Goal: Task Accomplishment & Management: Use online tool/utility

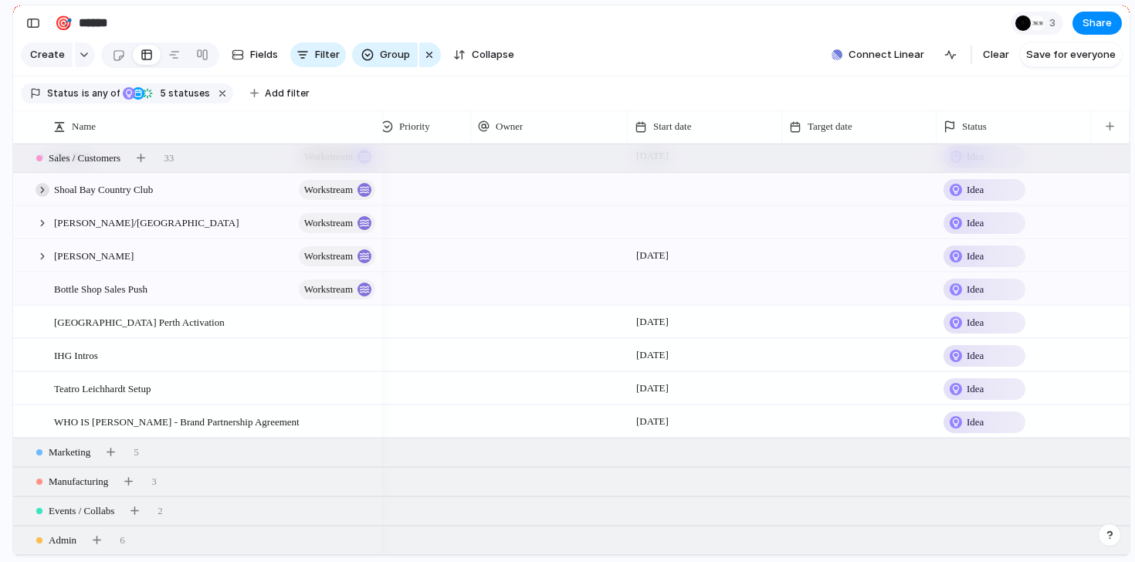
click at [39, 185] on div at bounding box center [43, 190] width 14 height 14
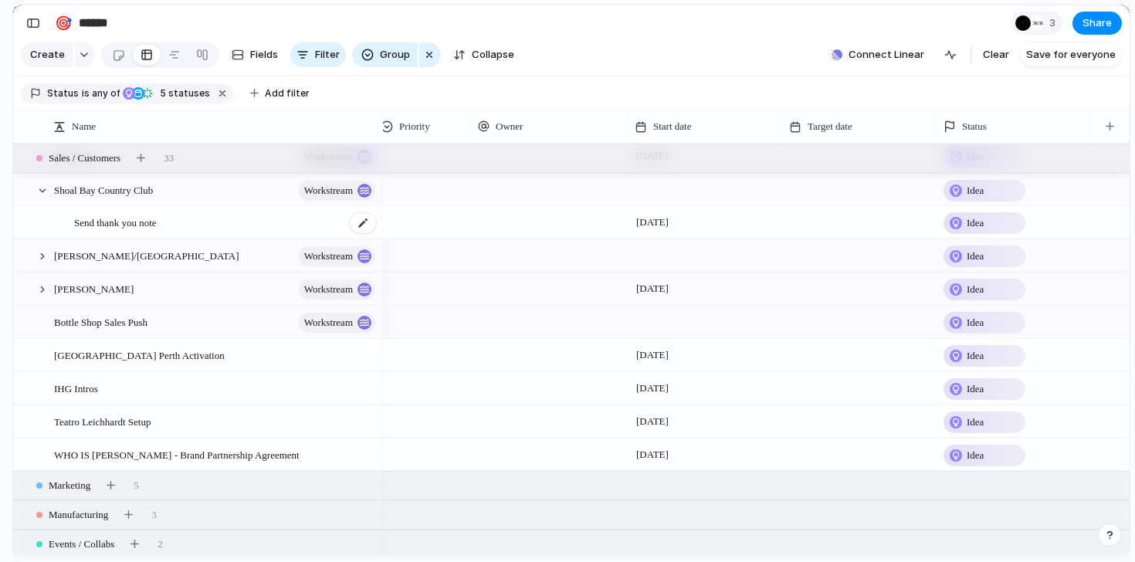
click at [129, 222] on span "Send thank you note" at bounding box center [115, 222] width 83 height 18
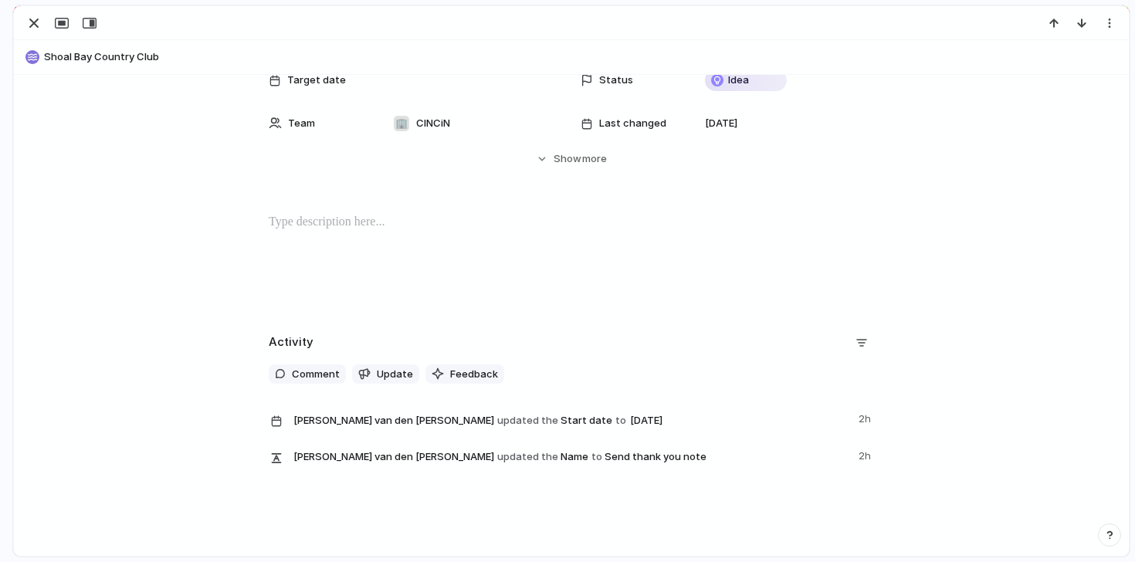
click at [314, 273] on div at bounding box center [571, 262] width 1078 height 99
click at [39, 25] on div "button" at bounding box center [34, 23] width 19 height 19
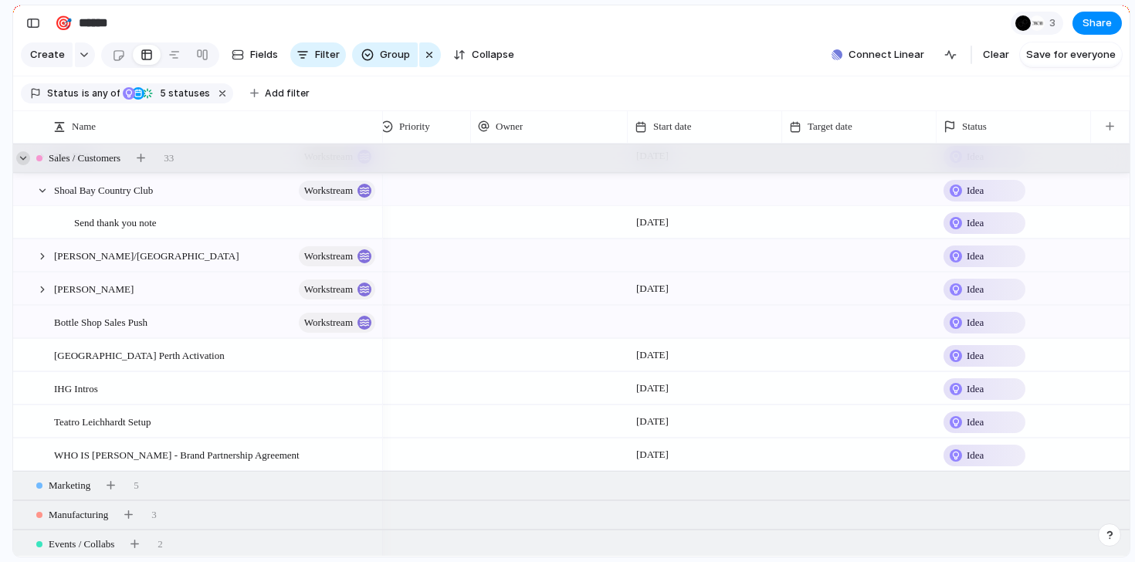
click at [22, 160] on div at bounding box center [23, 158] width 14 height 14
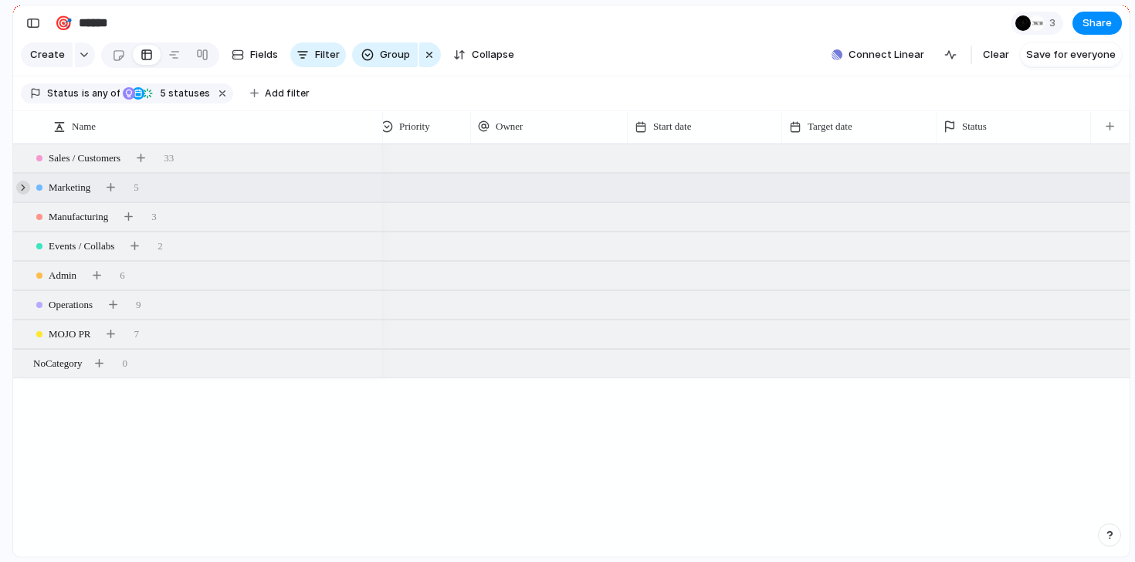
click at [19, 190] on div at bounding box center [23, 188] width 14 height 14
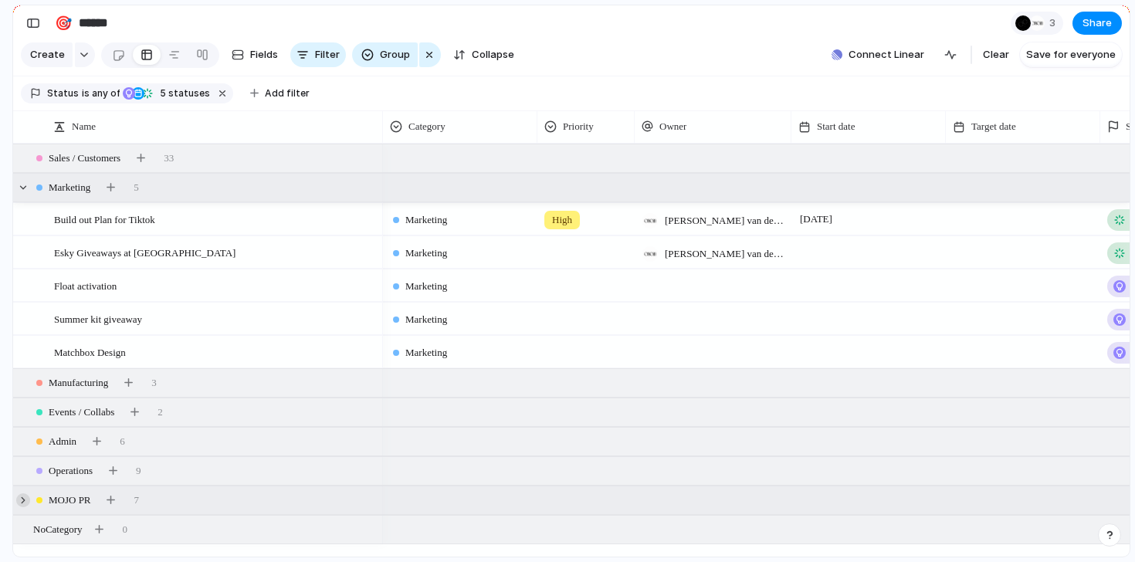
click at [25, 498] on div at bounding box center [23, 500] width 14 height 14
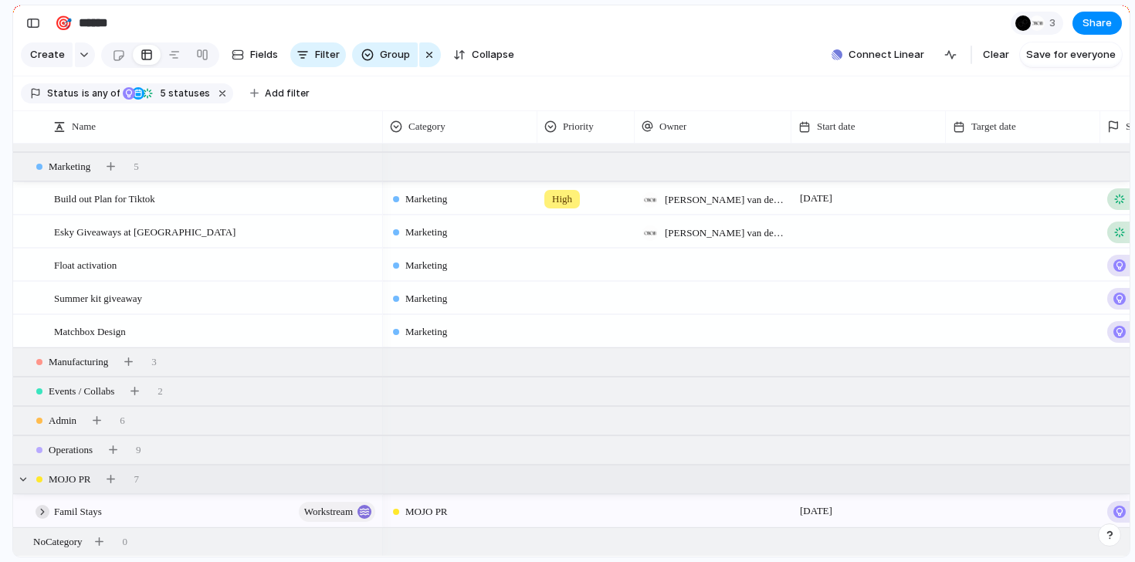
click at [44, 507] on div at bounding box center [43, 512] width 14 height 14
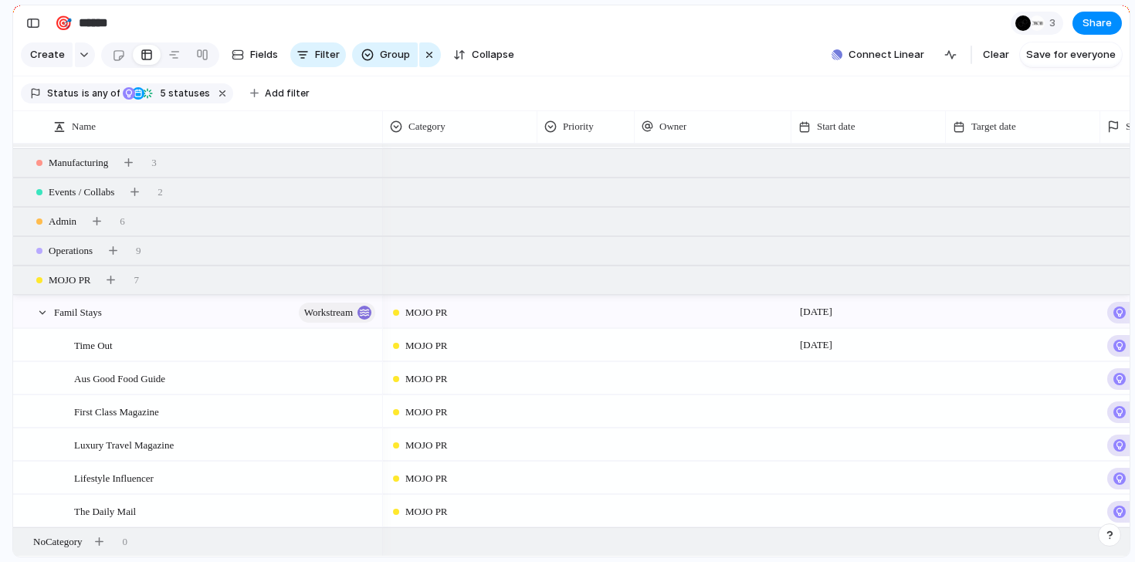
click at [814, 408] on div at bounding box center [869, 411] width 154 height 32
click at [821, 409] on div at bounding box center [869, 411] width 154 height 32
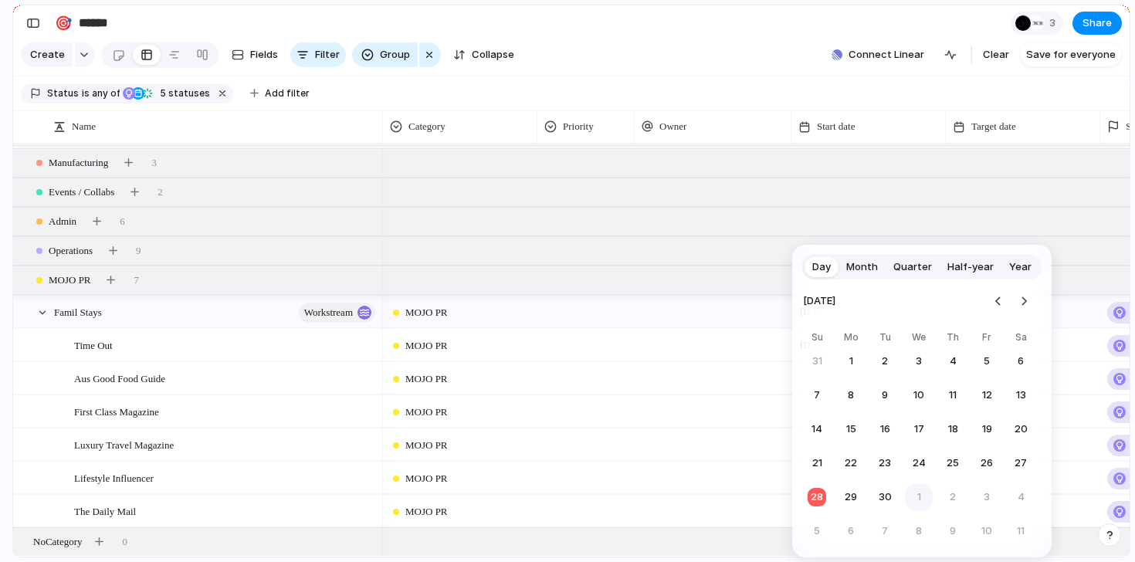
click at [916, 493] on button "1" at bounding box center [919, 497] width 28 height 28
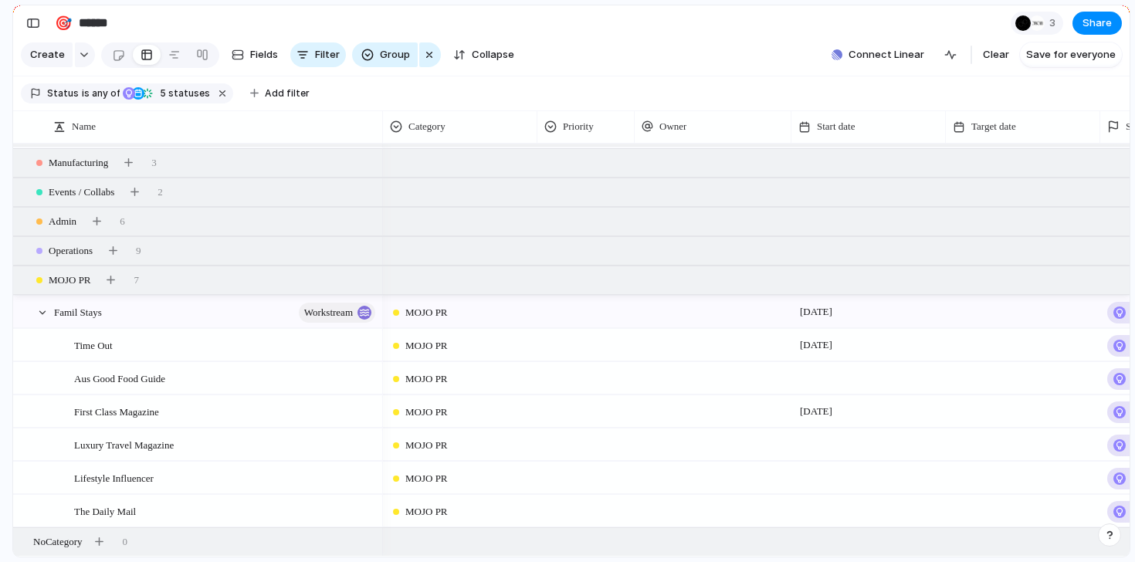
click at [697, 419] on div at bounding box center [713, 411] width 157 height 32
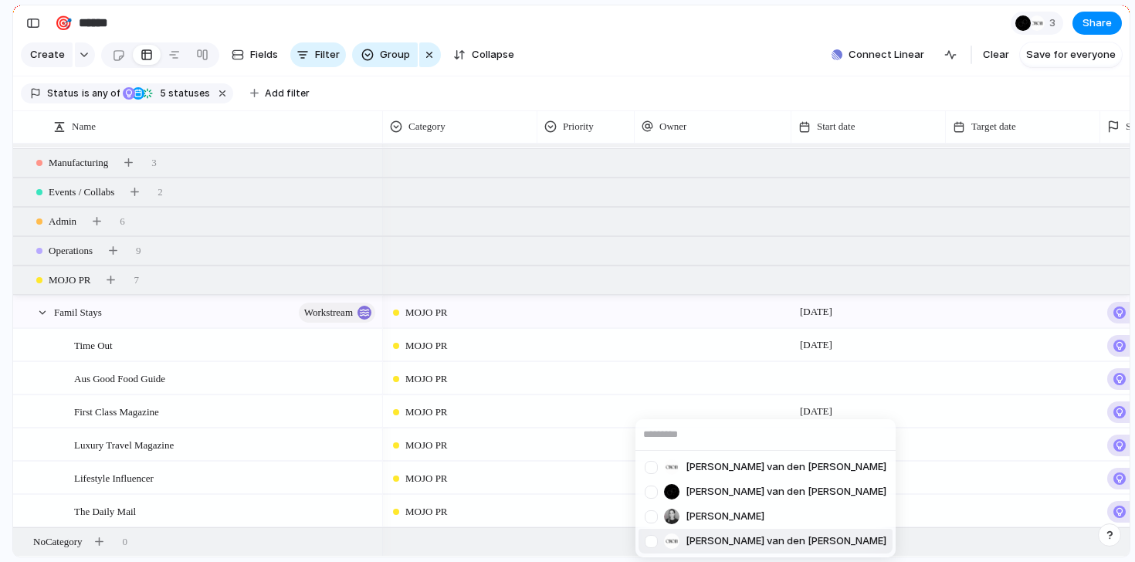
click at [703, 541] on span "[PERSON_NAME] van den [PERSON_NAME]" at bounding box center [786, 541] width 201 height 15
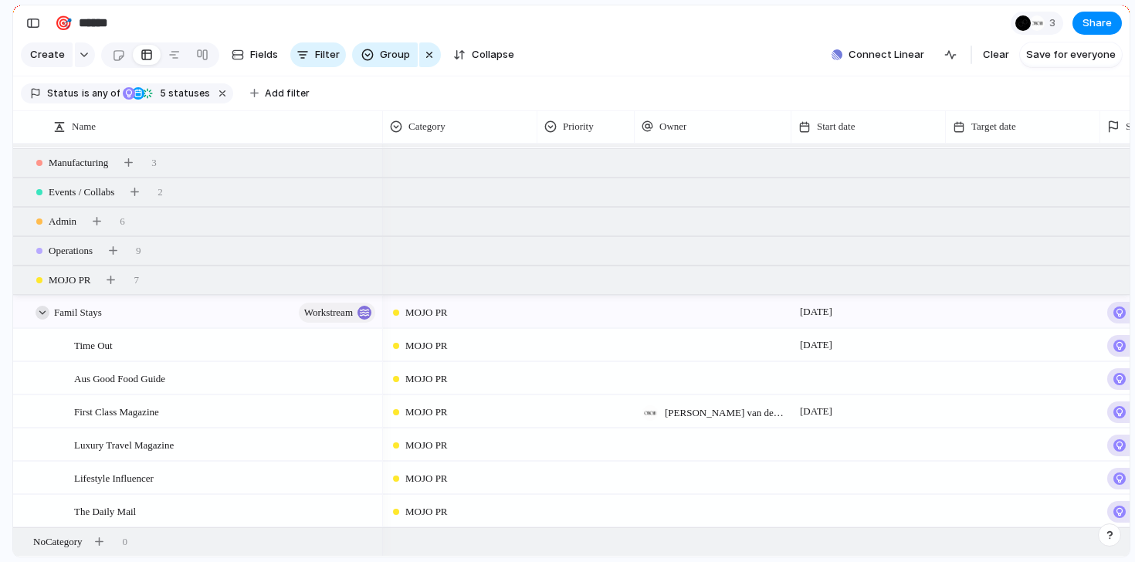
click at [45, 314] on div at bounding box center [43, 313] width 14 height 14
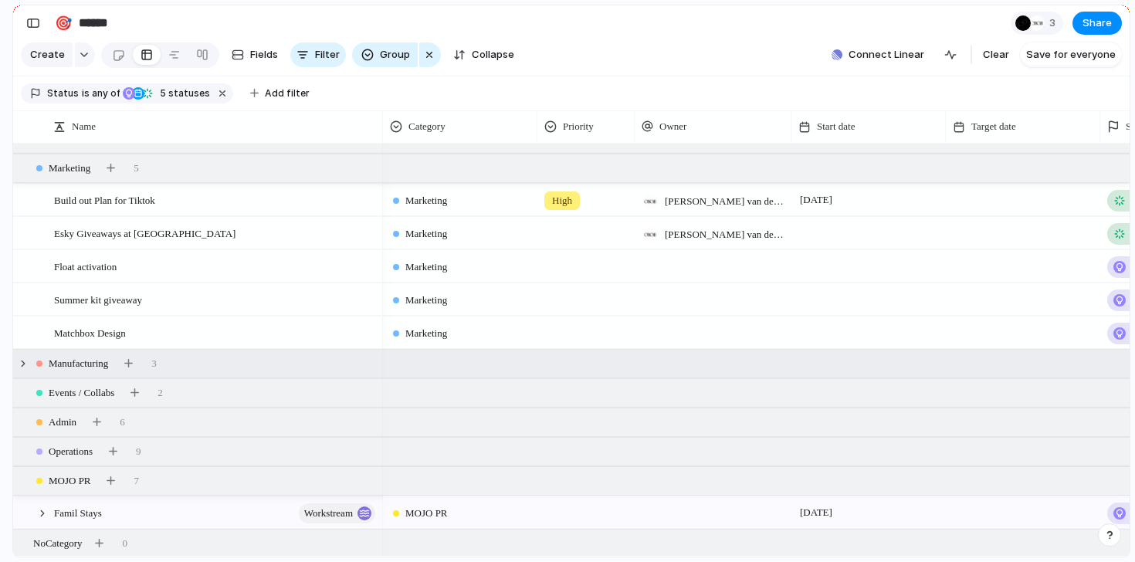
scroll to position [22, 0]
click at [26, 167] on div at bounding box center [23, 167] width 14 height 14
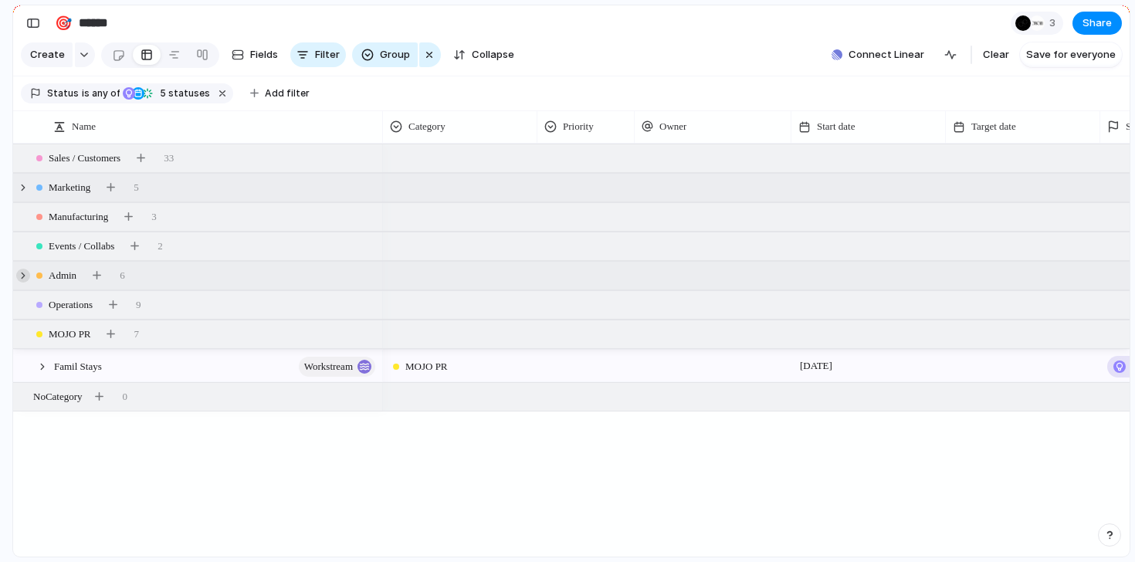
click at [25, 276] on div at bounding box center [23, 276] width 14 height 14
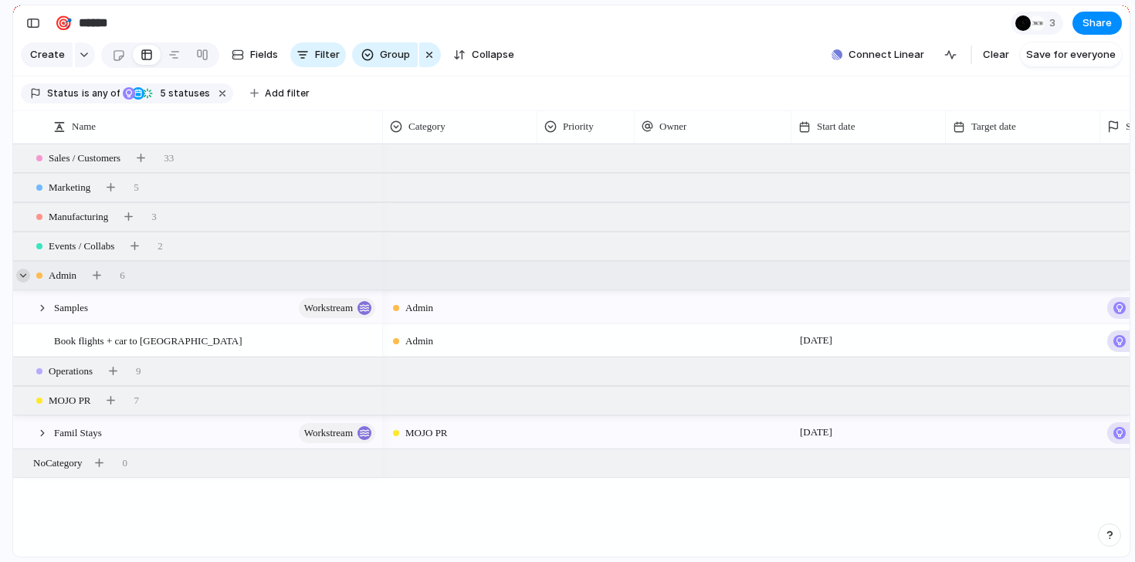
click at [25, 276] on div at bounding box center [23, 276] width 14 height 14
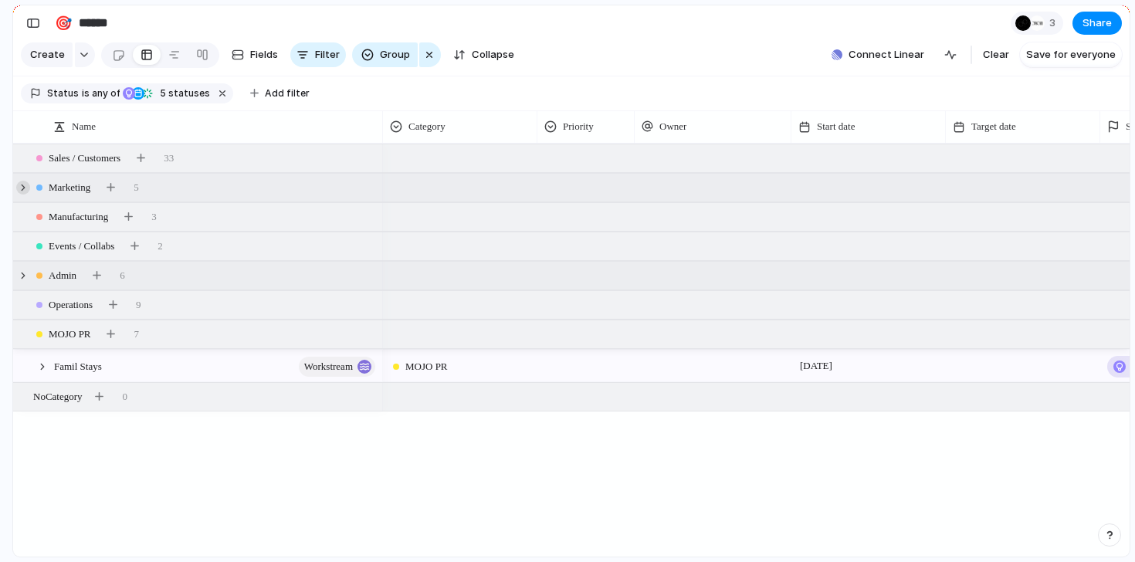
click at [26, 191] on div at bounding box center [23, 188] width 14 height 14
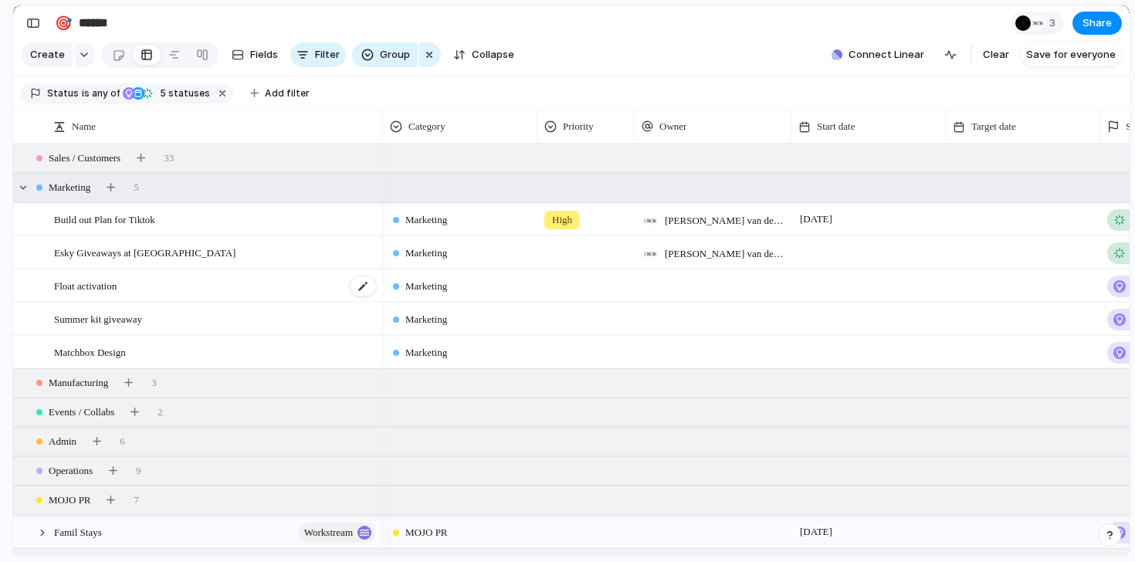
scroll to position [22, 0]
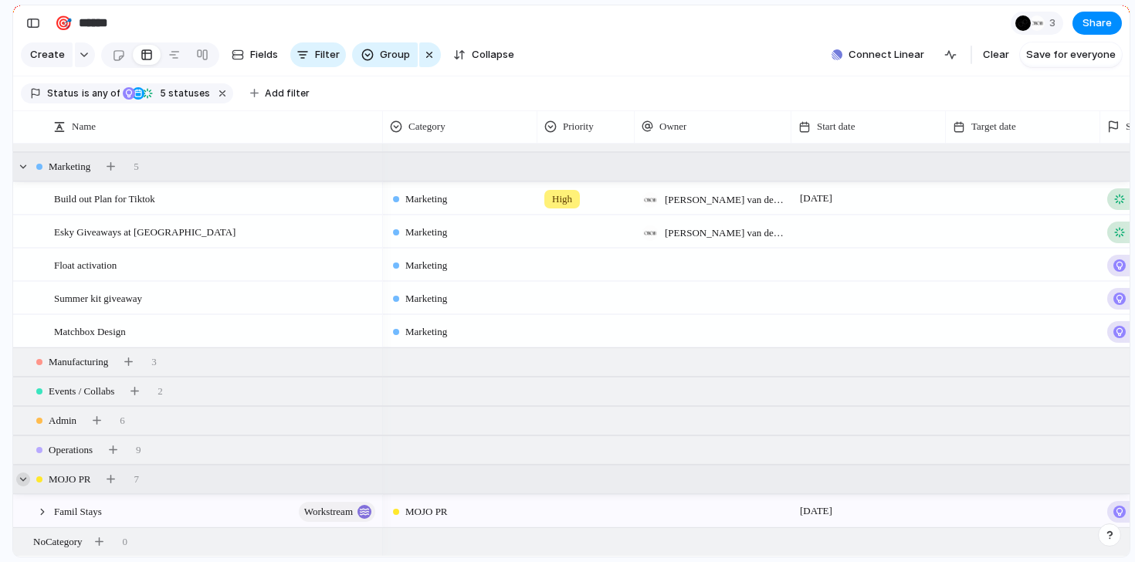
click at [27, 477] on div at bounding box center [23, 480] width 14 height 14
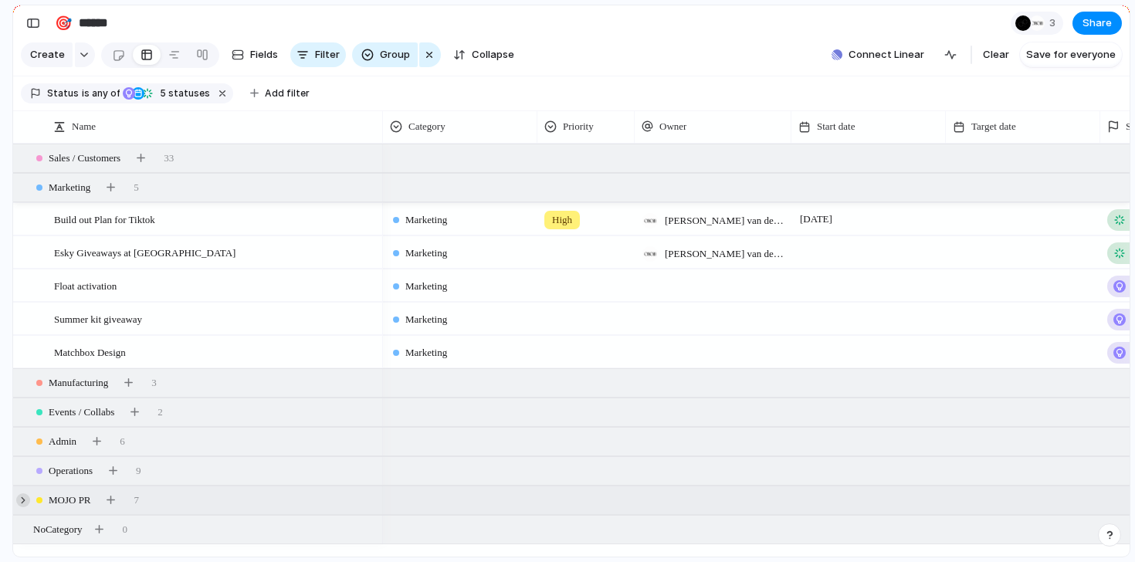
scroll to position [0, 0]
click at [19, 505] on div at bounding box center [23, 500] width 14 height 14
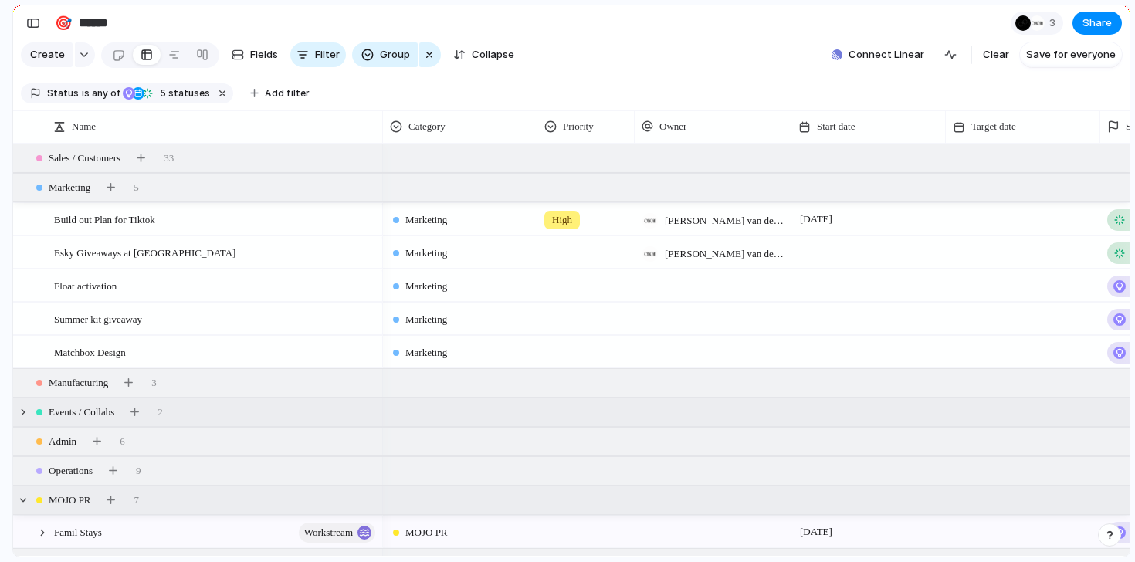
scroll to position [22, 0]
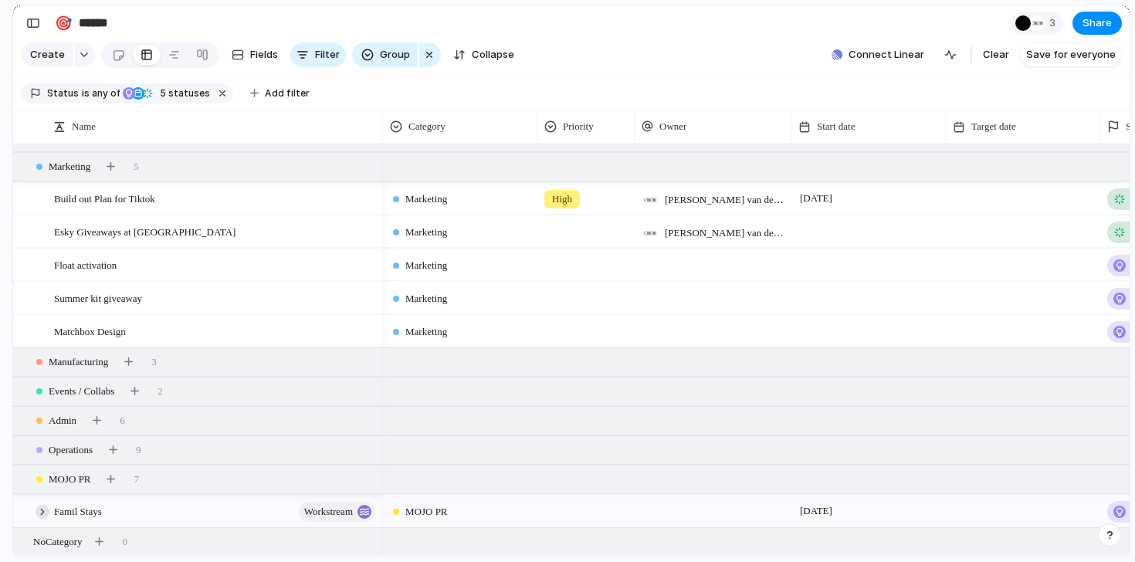
click at [46, 507] on div at bounding box center [43, 512] width 14 height 14
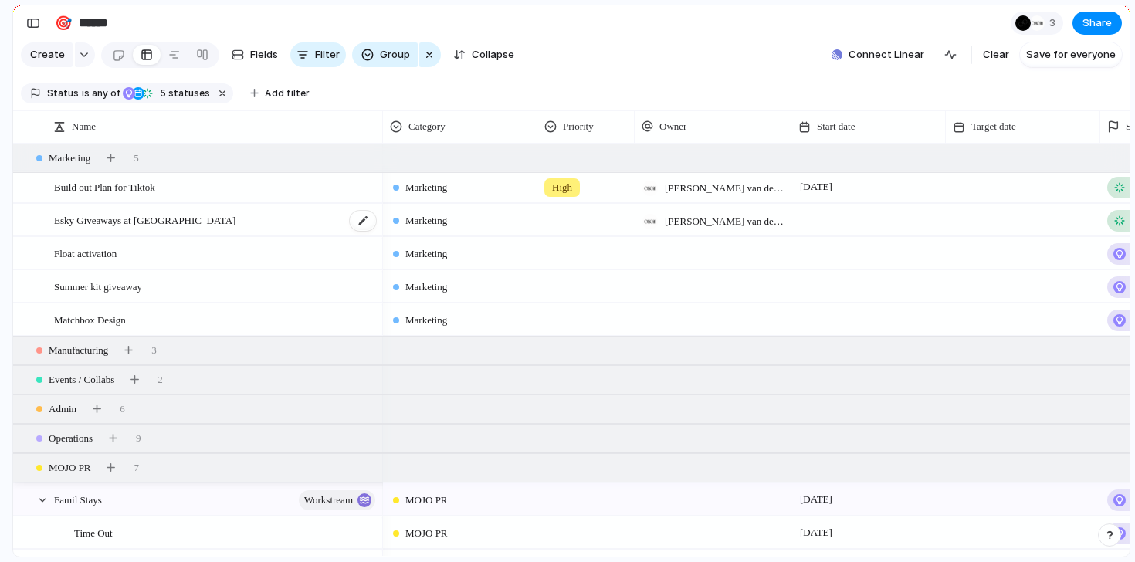
scroll to position [36, 0]
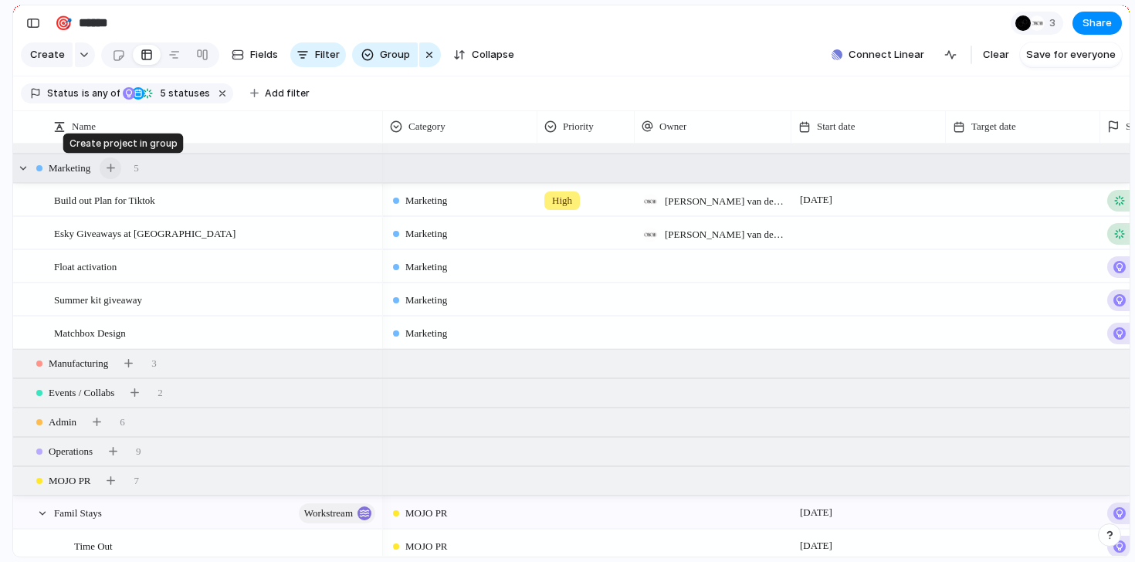
click at [115, 171] on div "button" at bounding box center [111, 168] width 8 height 8
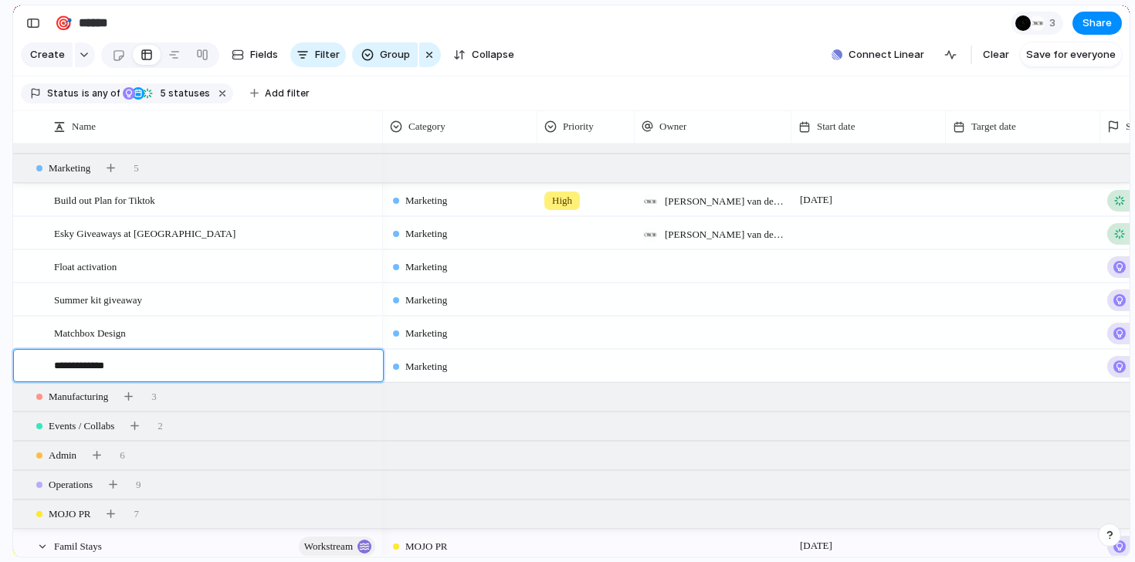
type textarea "**********"
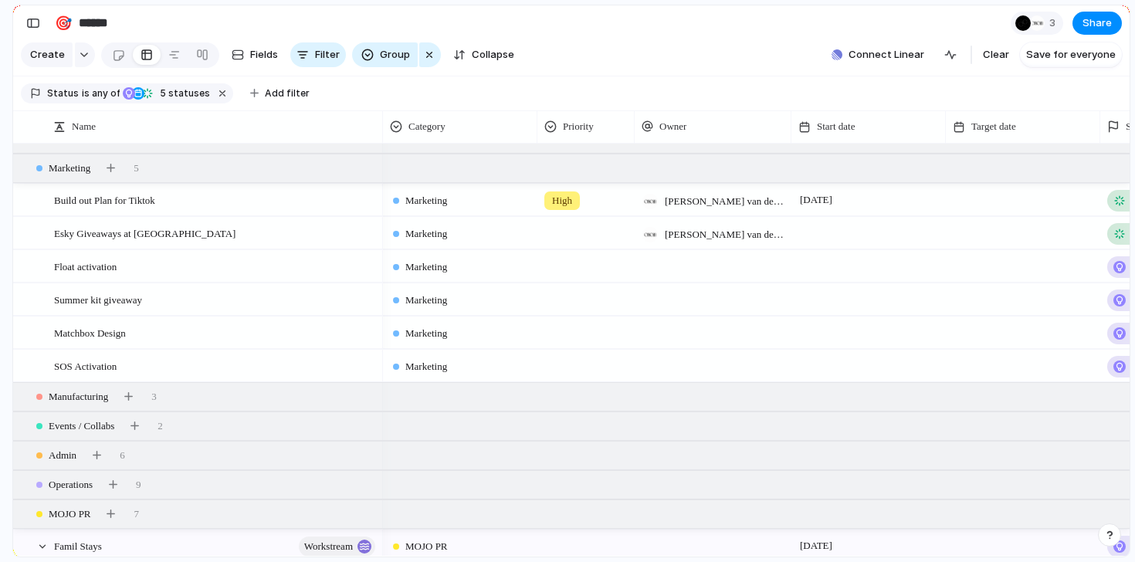
click at [843, 364] on div at bounding box center [869, 366] width 154 height 32
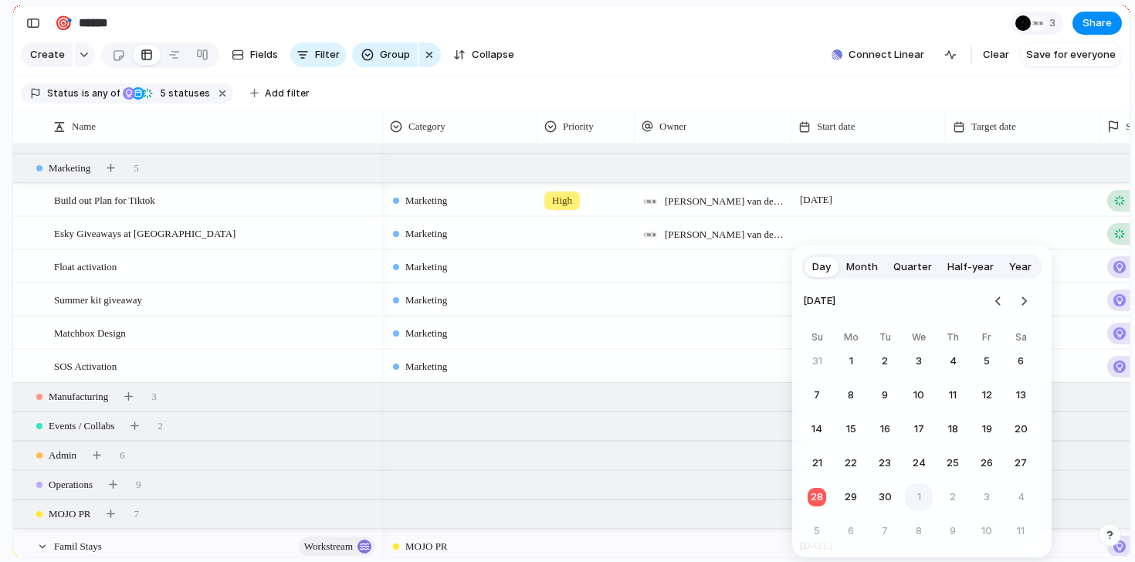
click at [915, 500] on button "1" at bounding box center [919, 497] width 28 height 28
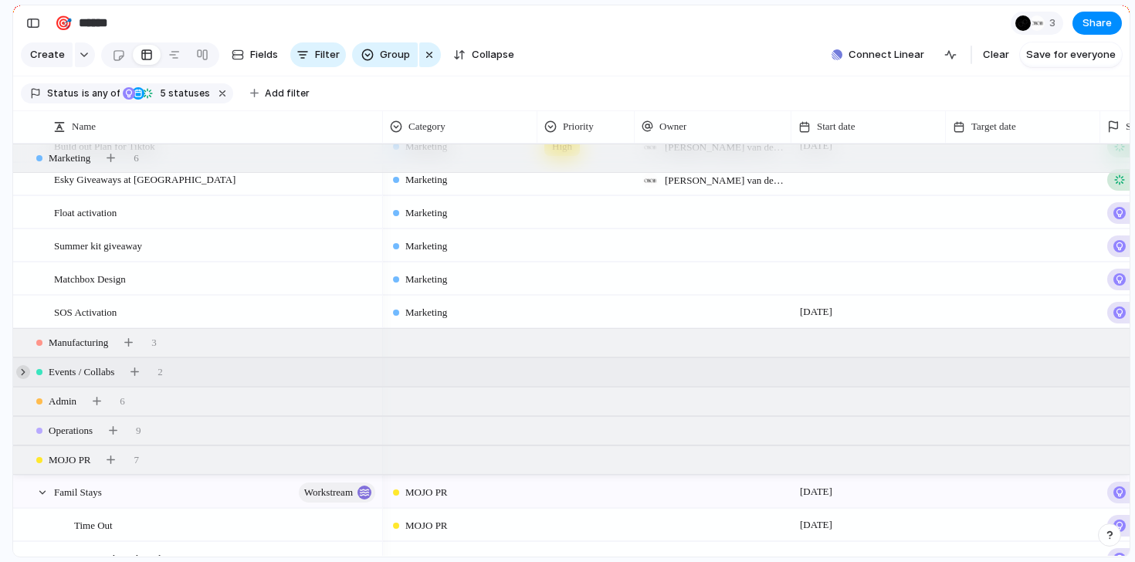
click at [20, 373] on div at bounding box center [23, 372] width 14 height 14
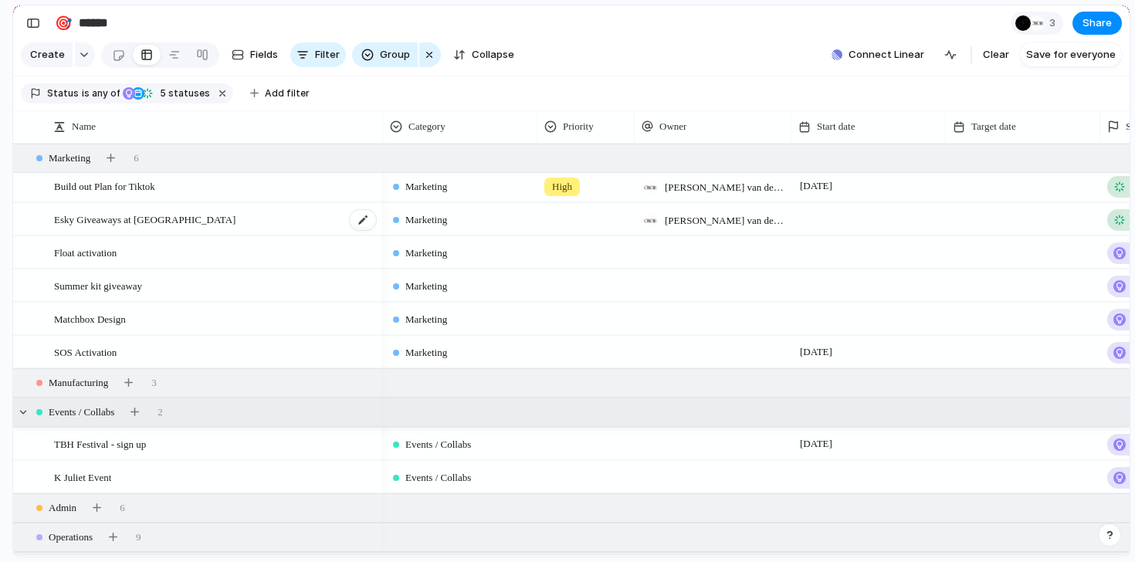
scroll to position [0, 0]
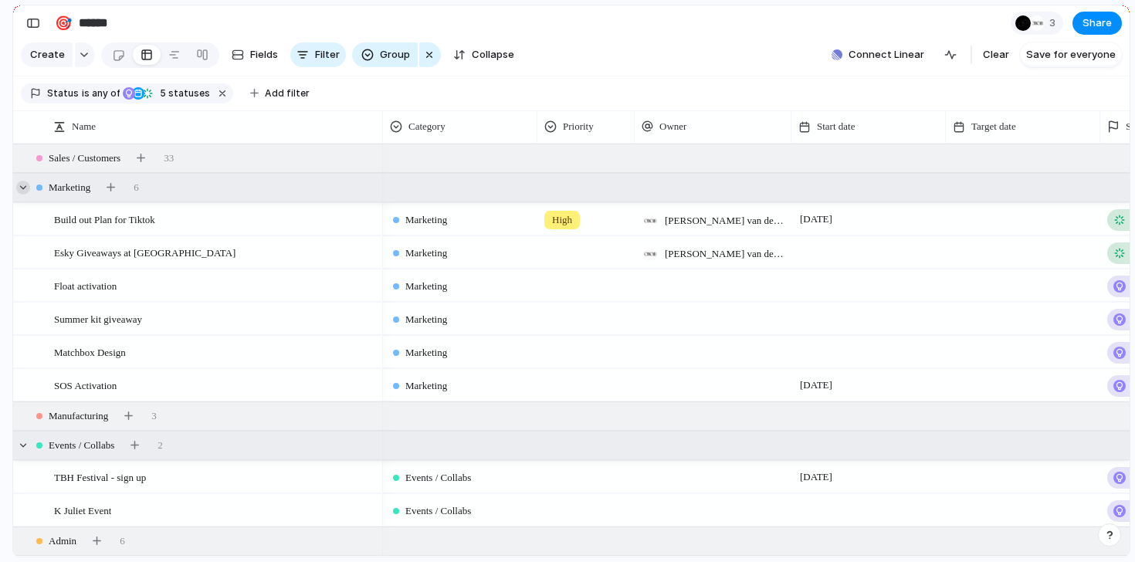
click at [25, 189] on div at bounding box center [23, 188] width 14 height 14
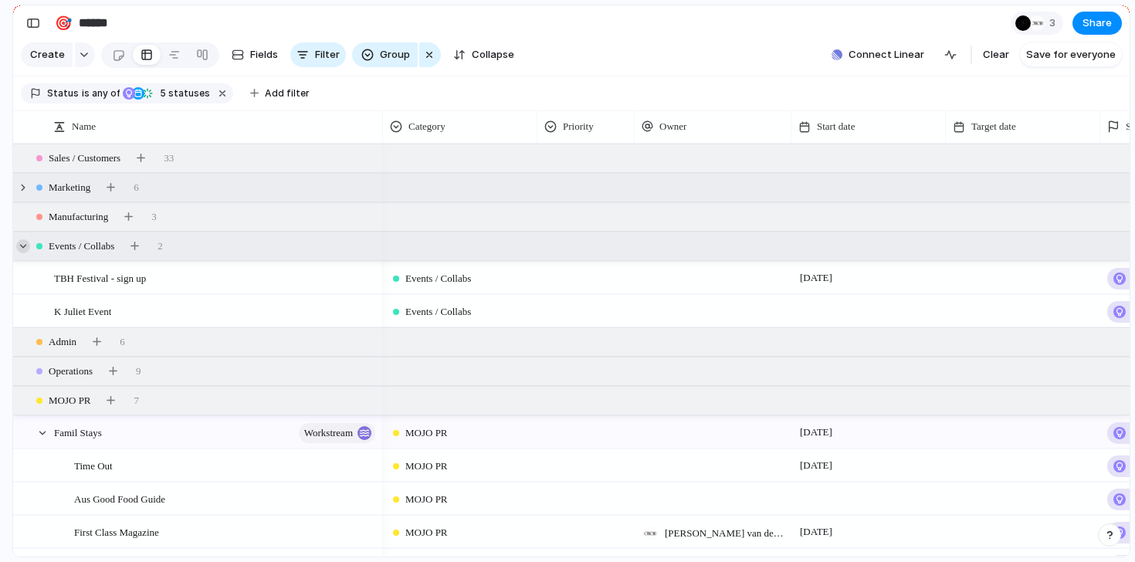
click at [24, 249] on div at bounding box center [23, 246] width 14 height 14
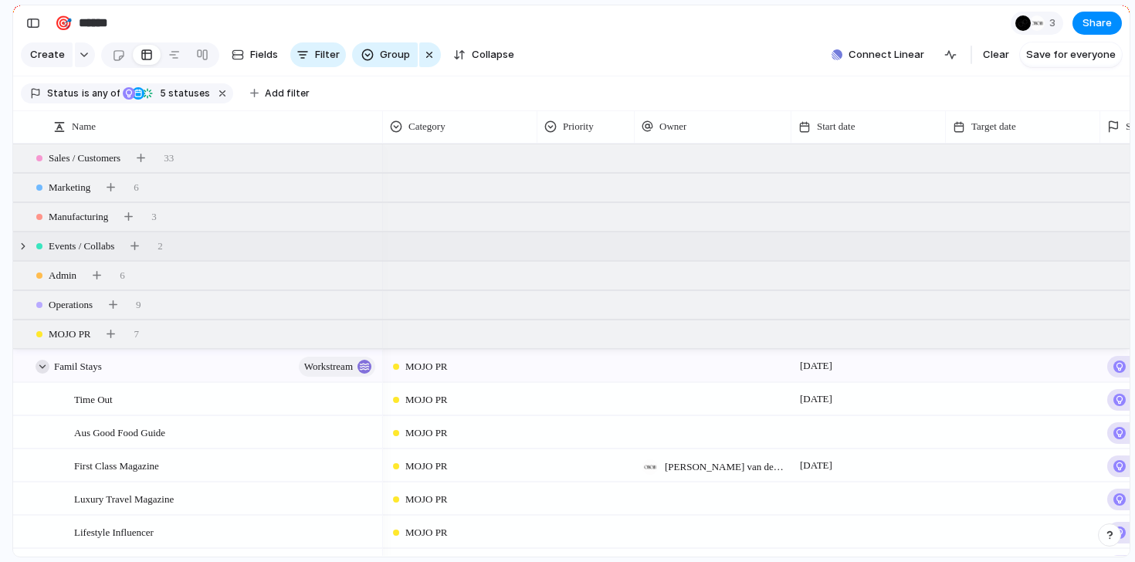
click at [42, 365] on div at bounding box center [43, 367] width 14 height 14
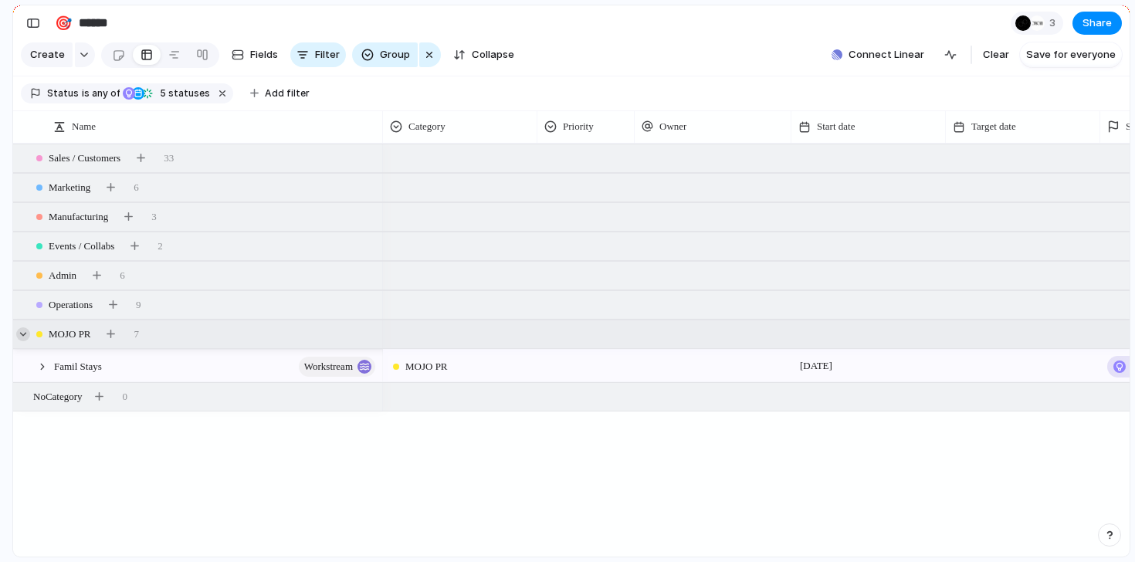
click at [25, 331] on div at bounding box center [23, 334] width 14 height 14
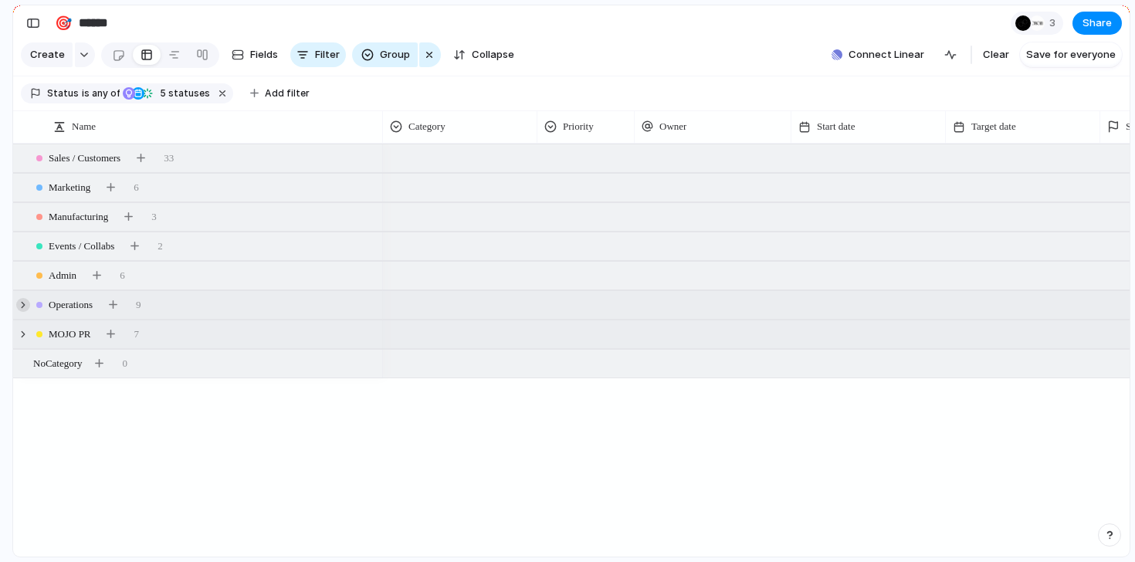
click at [19, 310] on div at bounding box center [23, 305] width 14 height 14
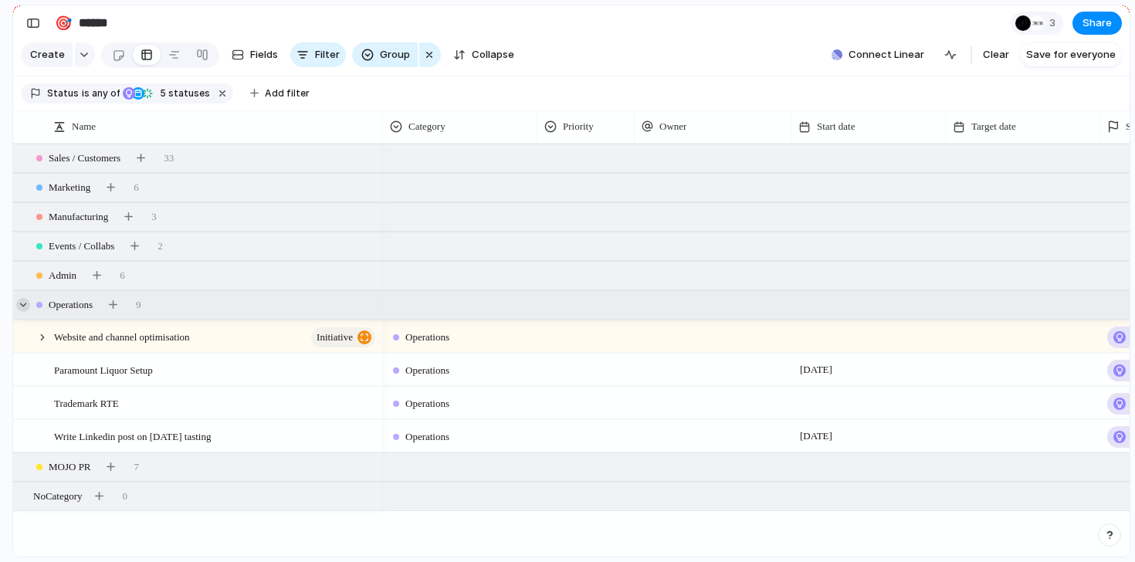
click at [19, 310] on div at bounding box center [23, 305] width 14 height 14
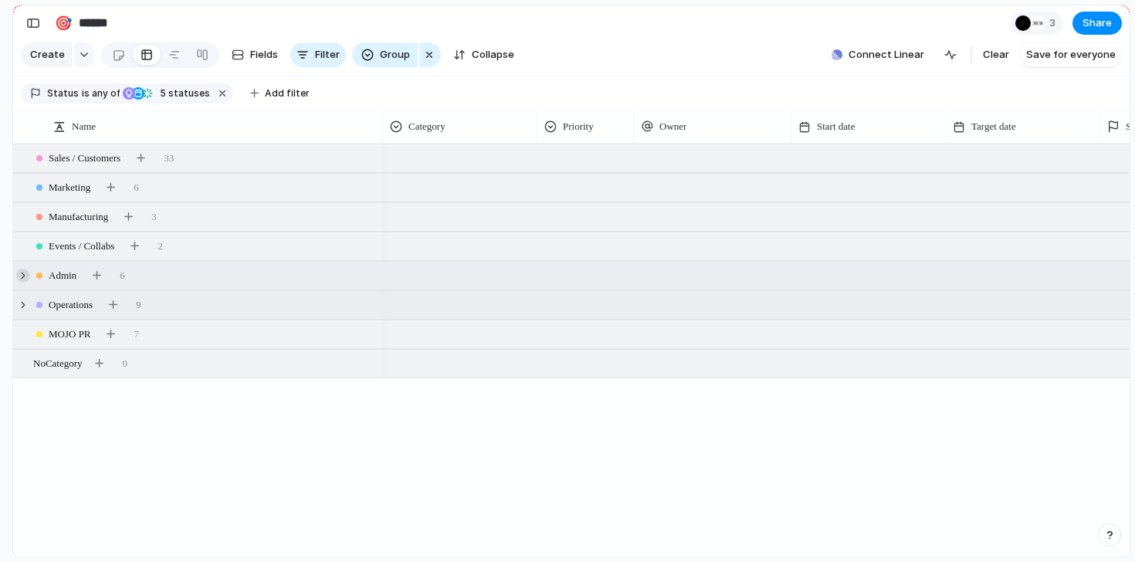
click at [21, 275] on div at bounding box center [23, 276] width 14 height 14
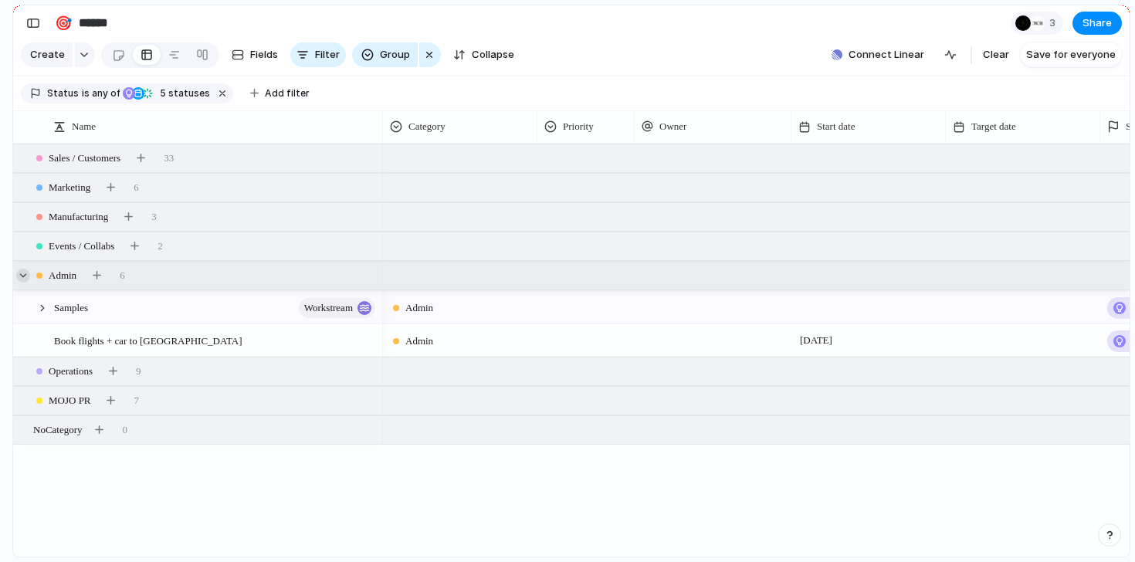
click at [21, 275] on div at bounding box center [23, 276] width 14 height 14
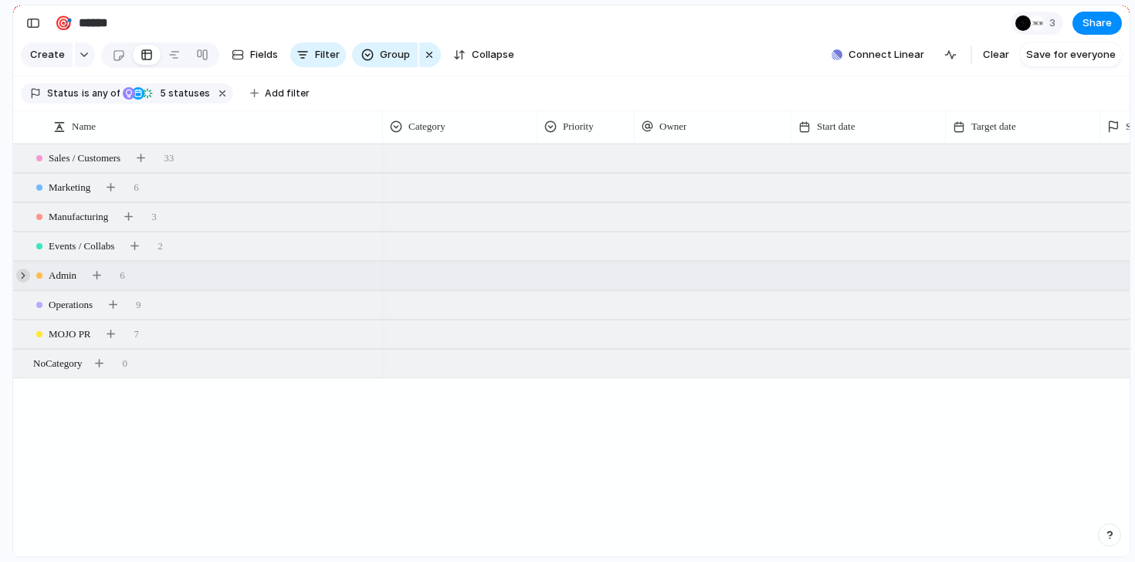
click at [21, 275] on div at bounding box center [23, 276] width 14 height 14
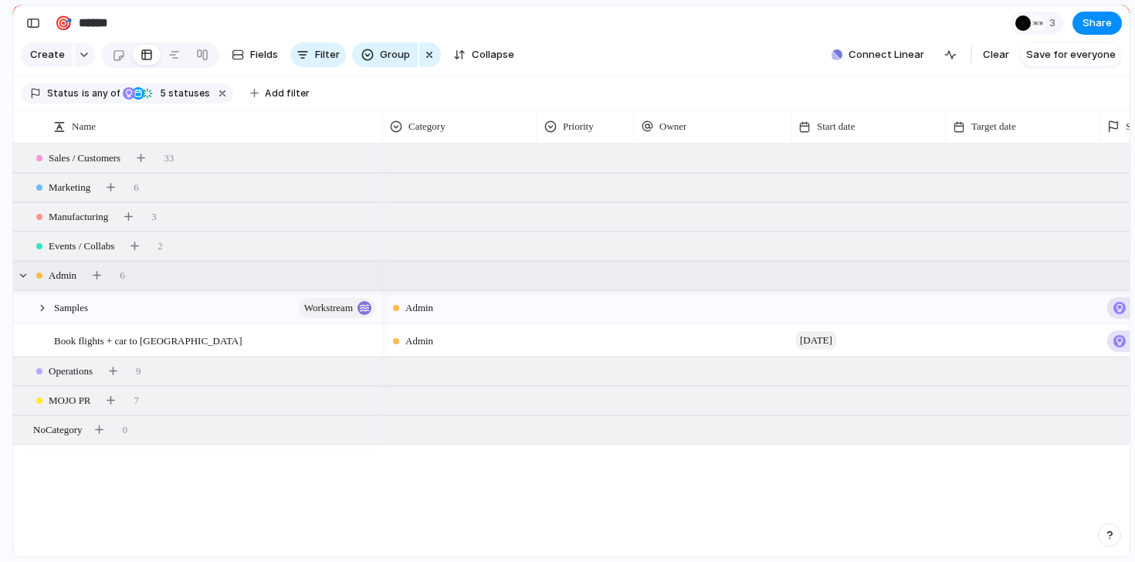
click at [821, 347] on span "[DATE]" at bounding box center [816, 340] width 40 height 19
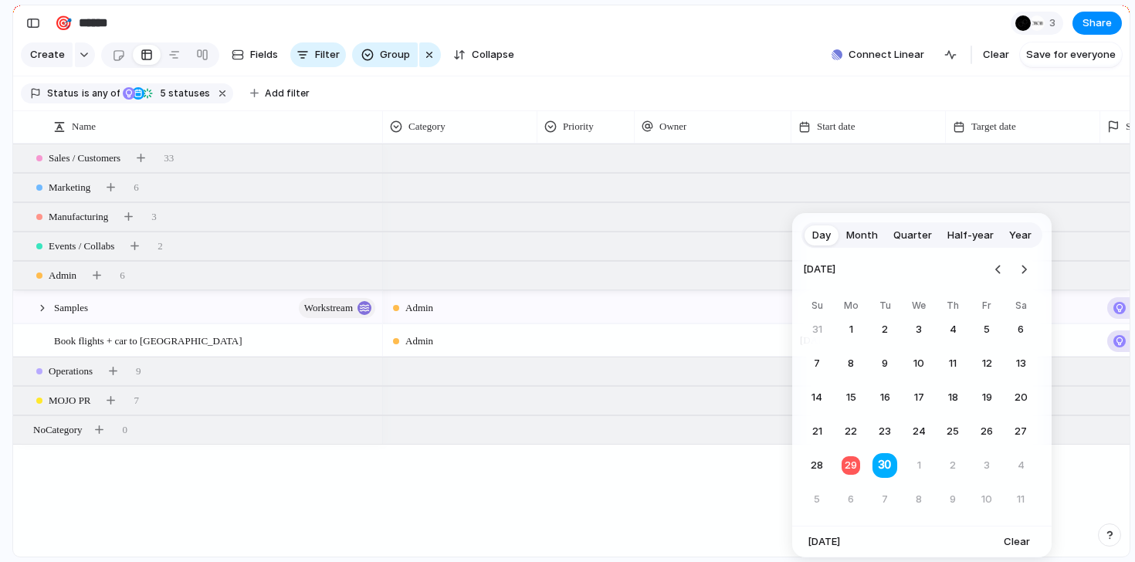
click at [890, 470] on button "30" at bounding box center [885, 466] width 30 height 30
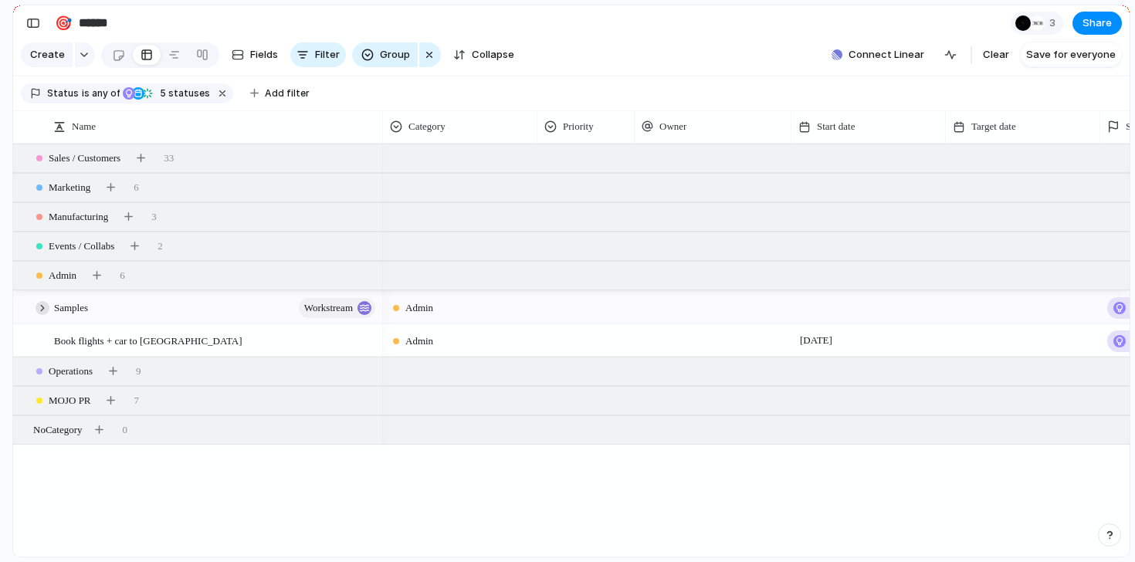
click at [41, 307] on div at bounding box center [43, 308] width 14 height 14
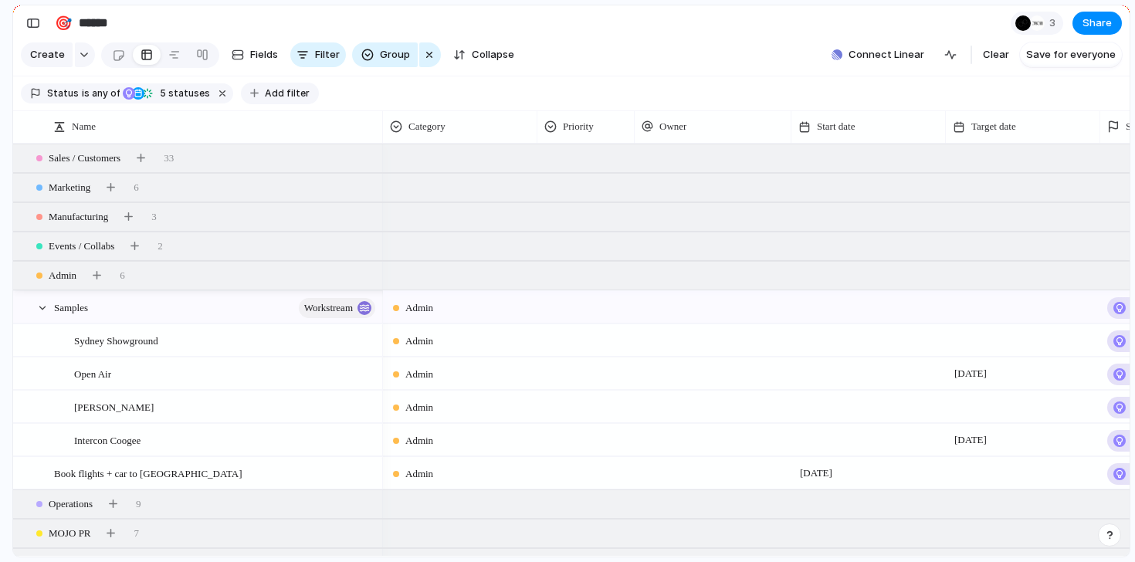
click at [285, 94] on span "Add filter" at bounding box center [287, 93] width 45 height 14
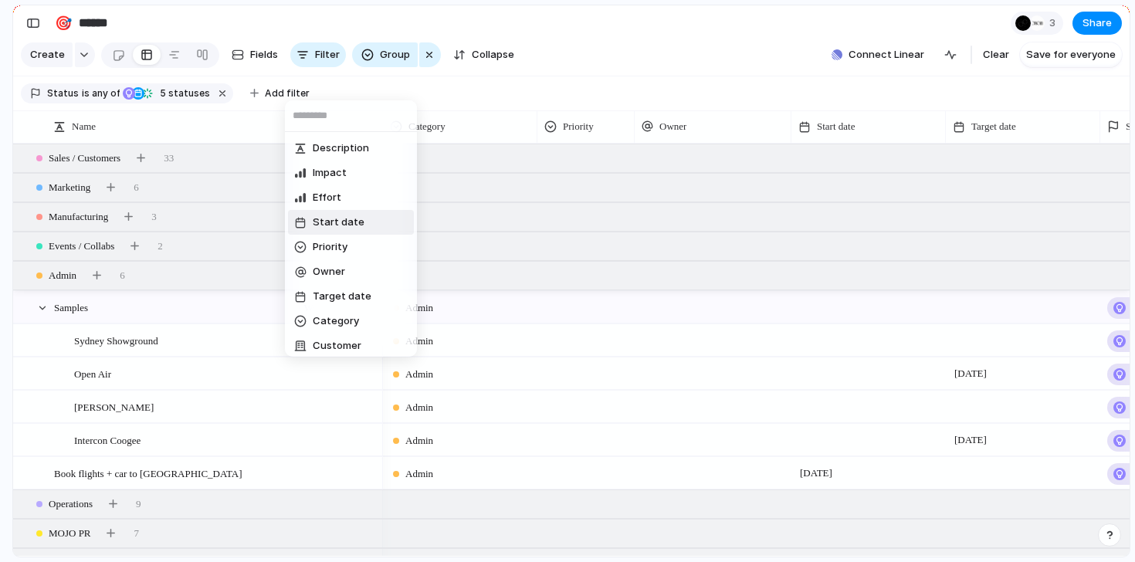
click at [359, 228] on li "Start date" at bounding box center [351, 222] width 126 height 25
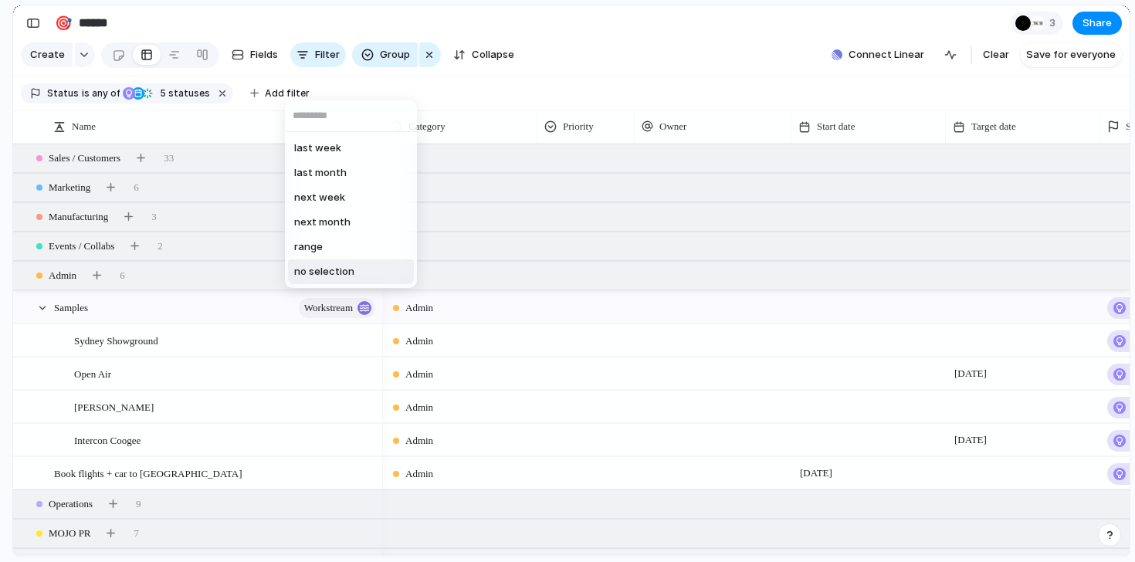
click at [337, 251] on li "range" at bounding box center [351, 247] width 126 height 25
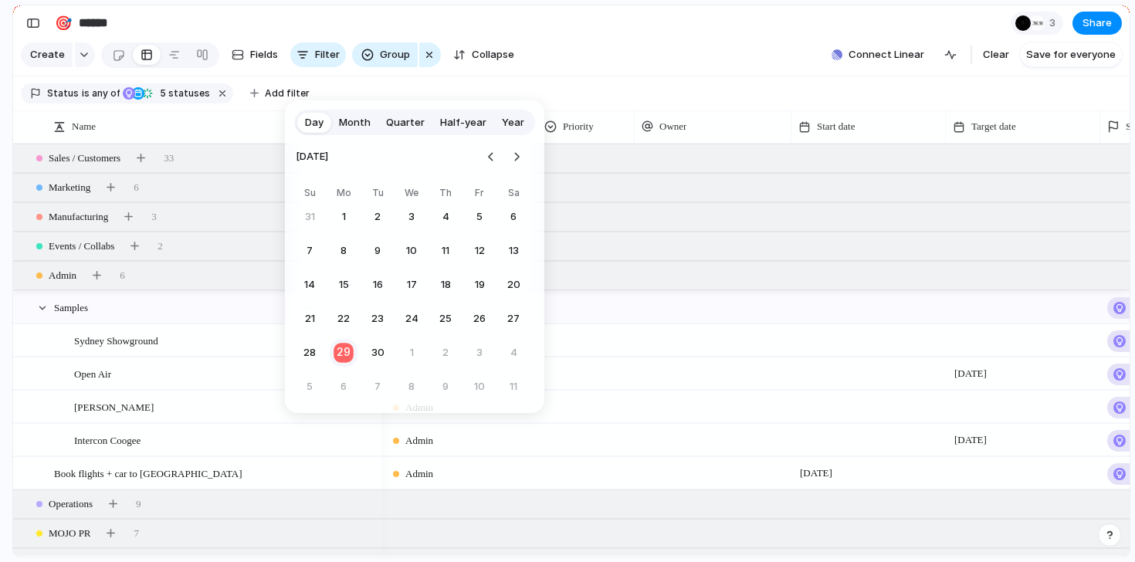
click at [339, 352] on button "29" at bounding box center [344, 353] width 30 height 30
click at [477, 357] on button "3" at bounding box center [480, 353] width 28 height 28
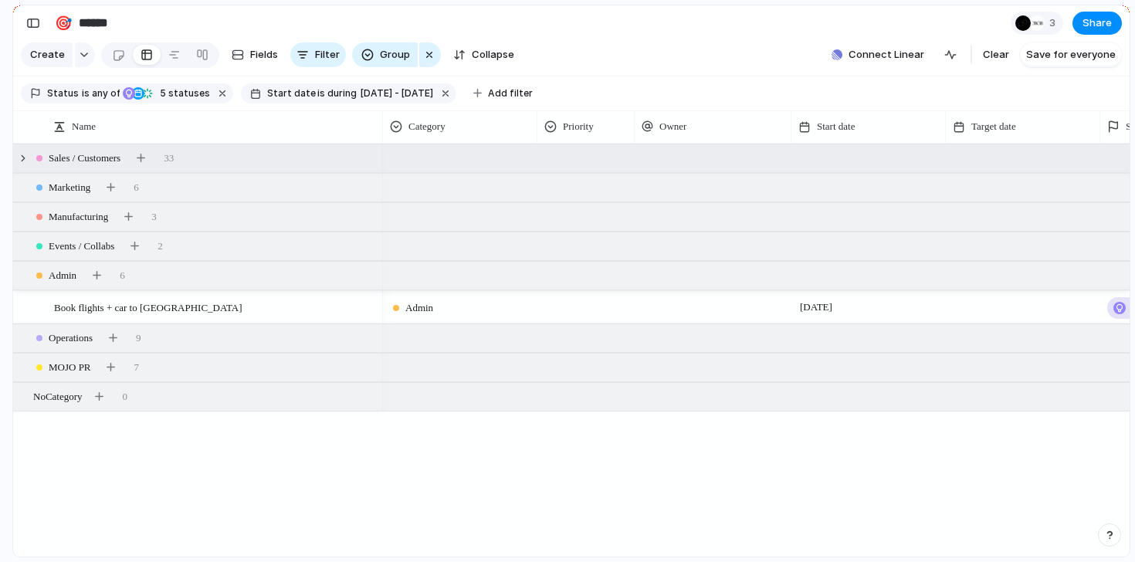
click at [18, 164] on div "Sales / Customers 33" at bounding box center [573, 158] width 1120 height 28
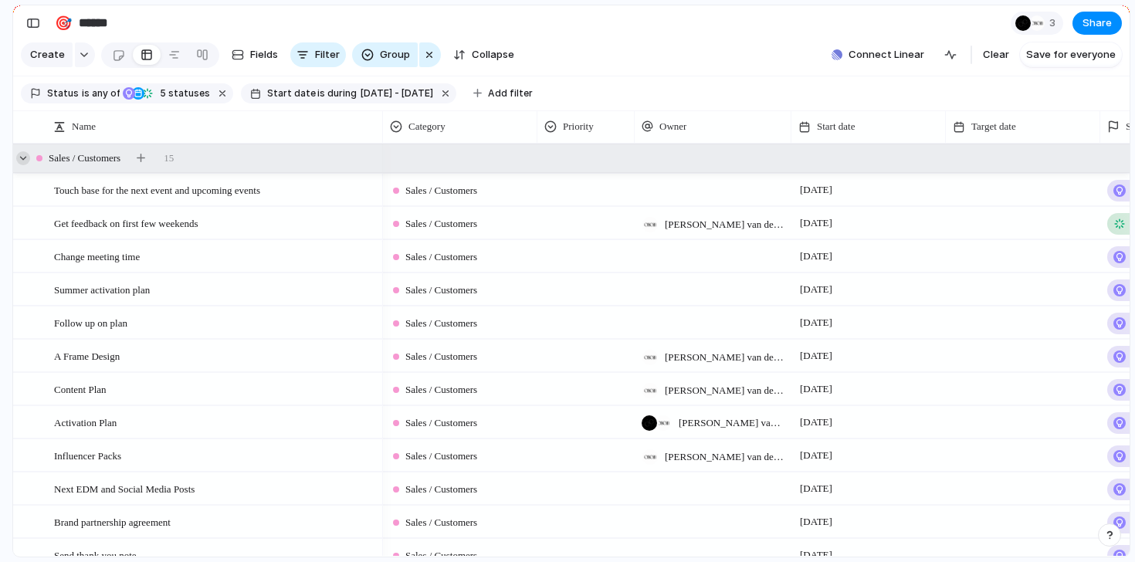
click at [21, 159] on div at bounding box center [23, 158] width 14 height 14
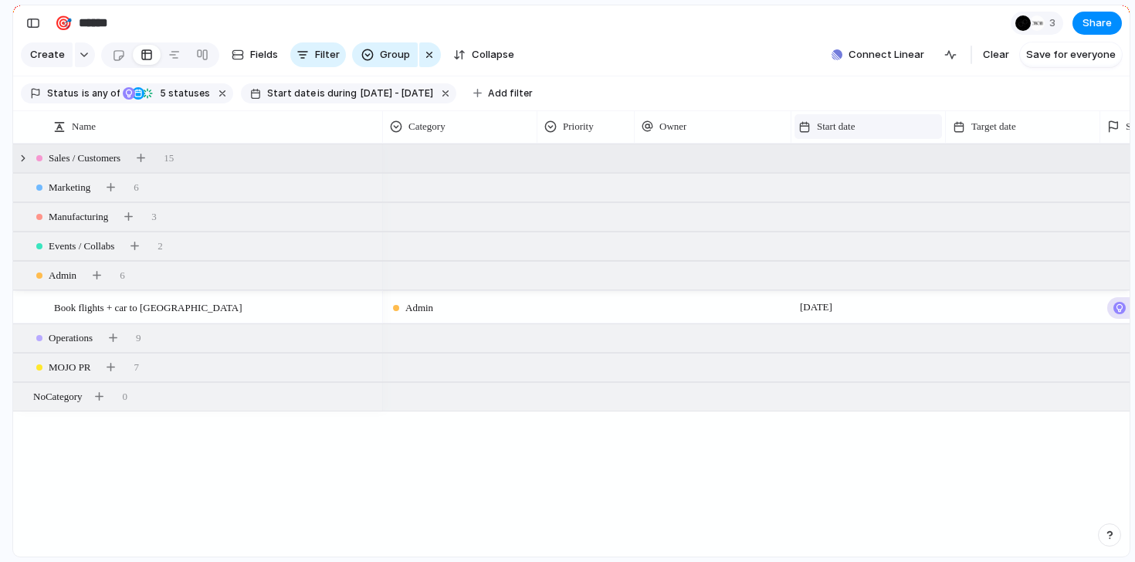
click at [859, 117] on div "Start date" at bounding box center [868, 126] width 147 height 25
click at [857, 123] on div "Modify Hide Sort ascending Sort descending" at bounding box center [567, 281] width 1135 height 562
click at [456, 88] on button "button" at bounding box center [446, 93] width 20 height 20
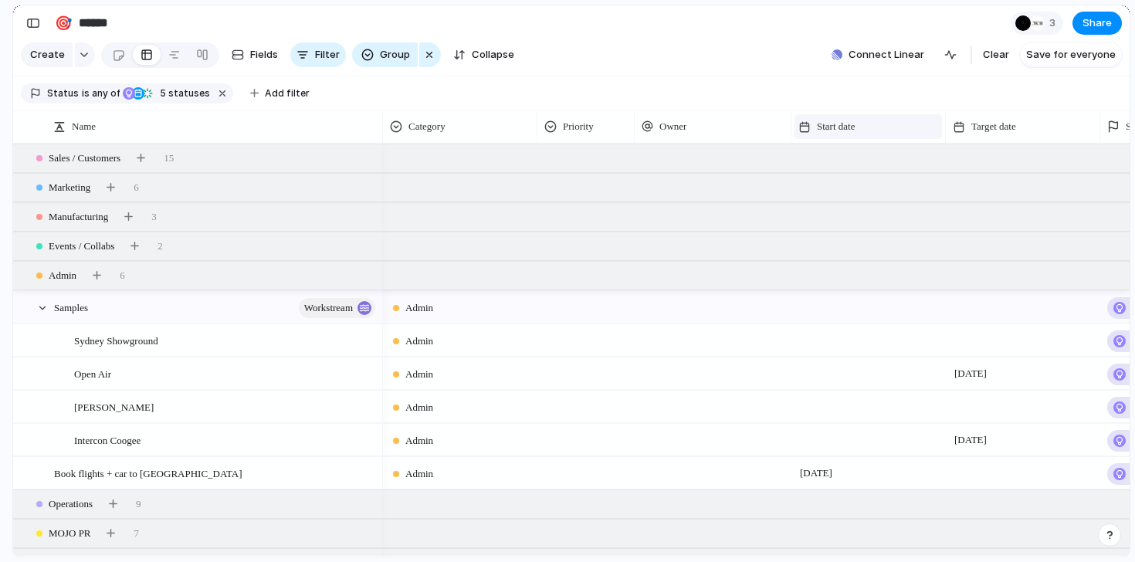
click at [837, 124] on span "Start date" at bounding box center [836, 126] width 38 height 15
click at [838, 209] on span "Sort ascending" at bounding box center [862, 210] width 75 height 15
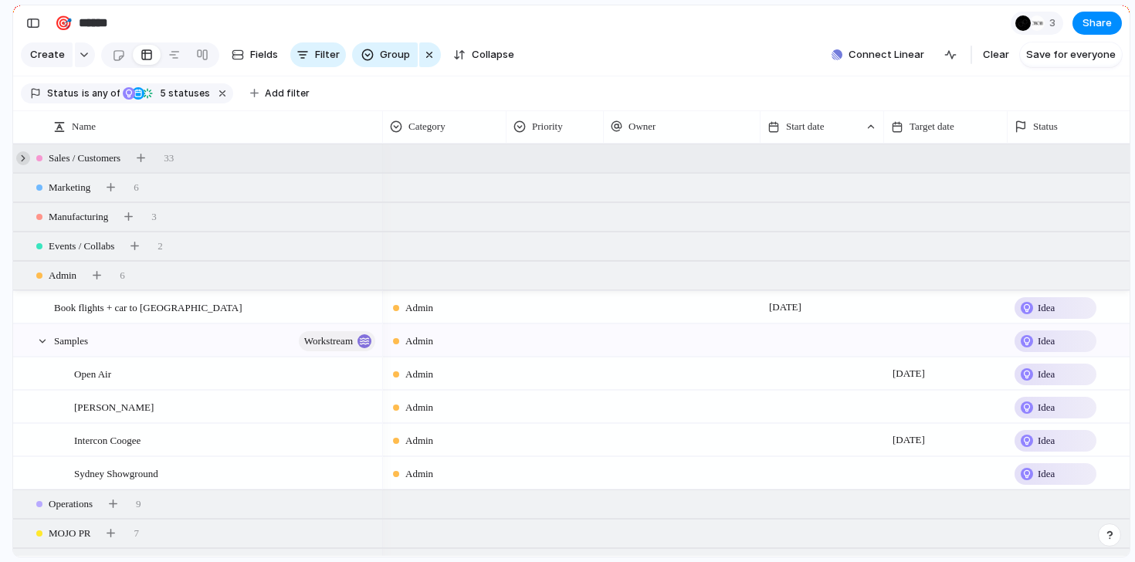
click at [26, 159] on div at bounding box center [23, 158] width 14 height 14
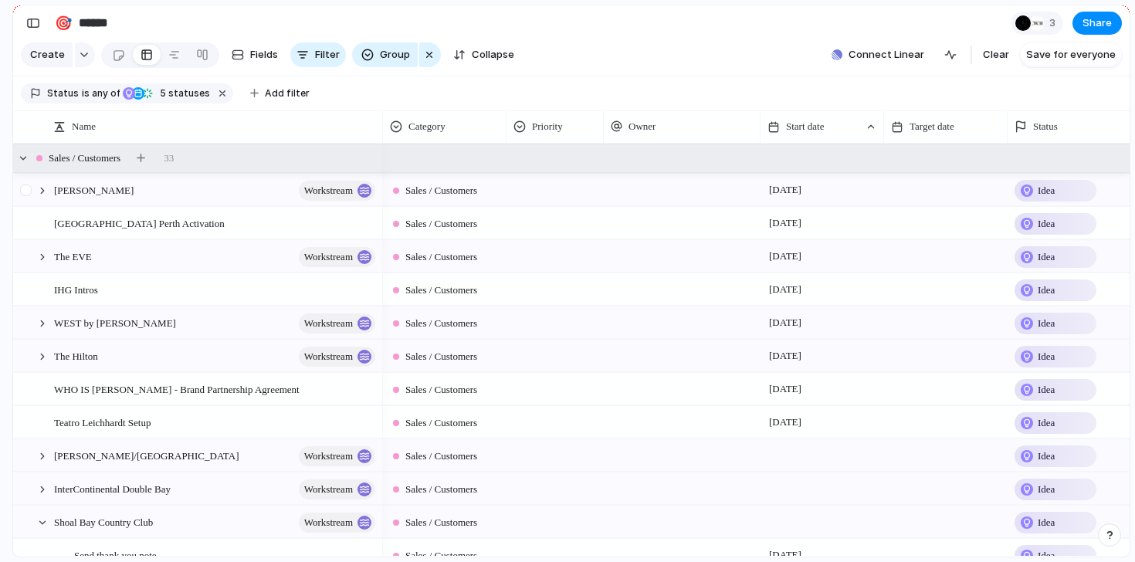
click at [43, 197] on div at bounding box center [35, 191] width 42 height 32
click at [43, 192] on div at bounding box center [43, 191] width 14 height 14
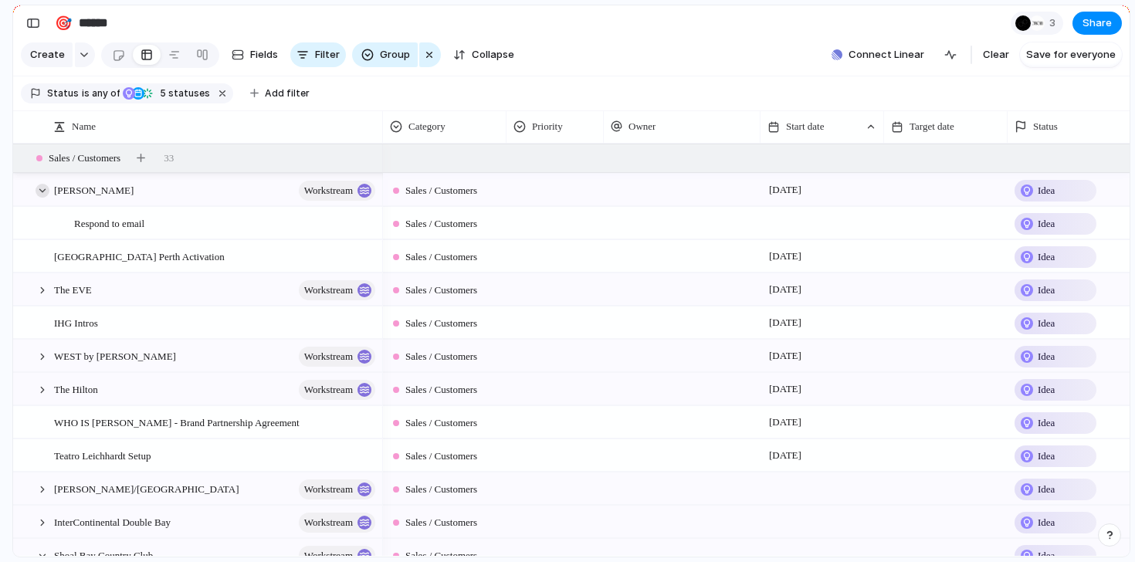
click at [43, 192] on div at bounding box center [43, 191] width 14 height 14
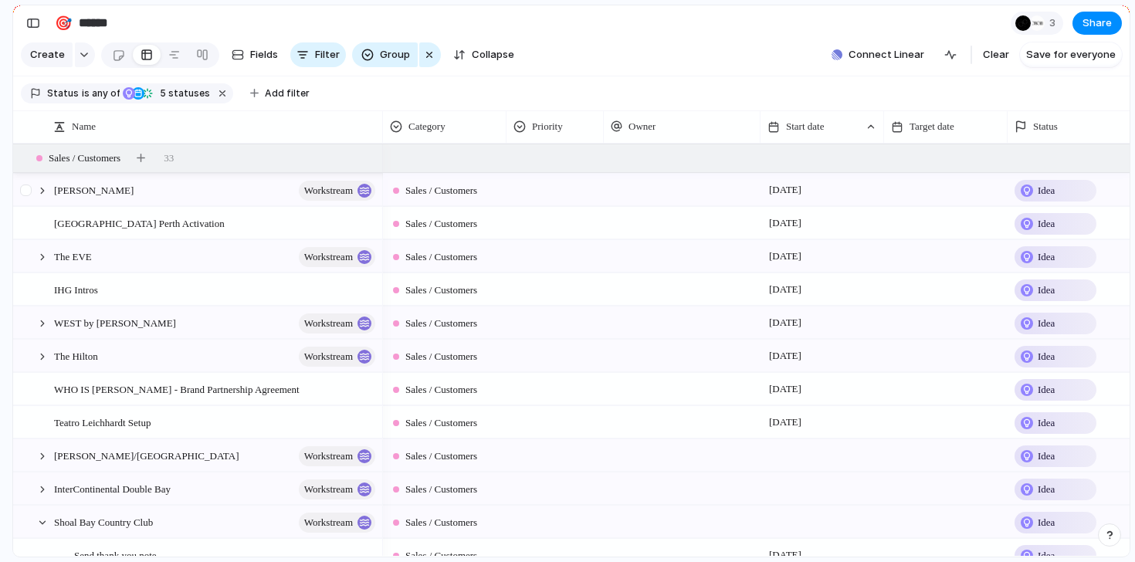
click at [26, 192] on div at bounding box center [26, 191] width 12 height 12
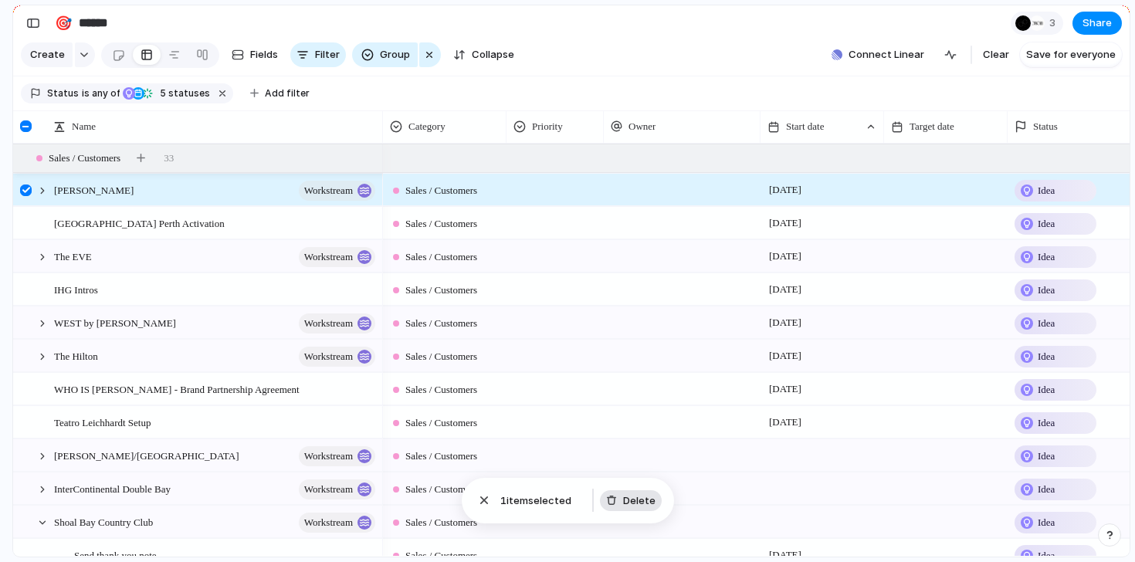
click at [641, 503] on span "Delete" at bounding box center [639, 500] width 32 height 15
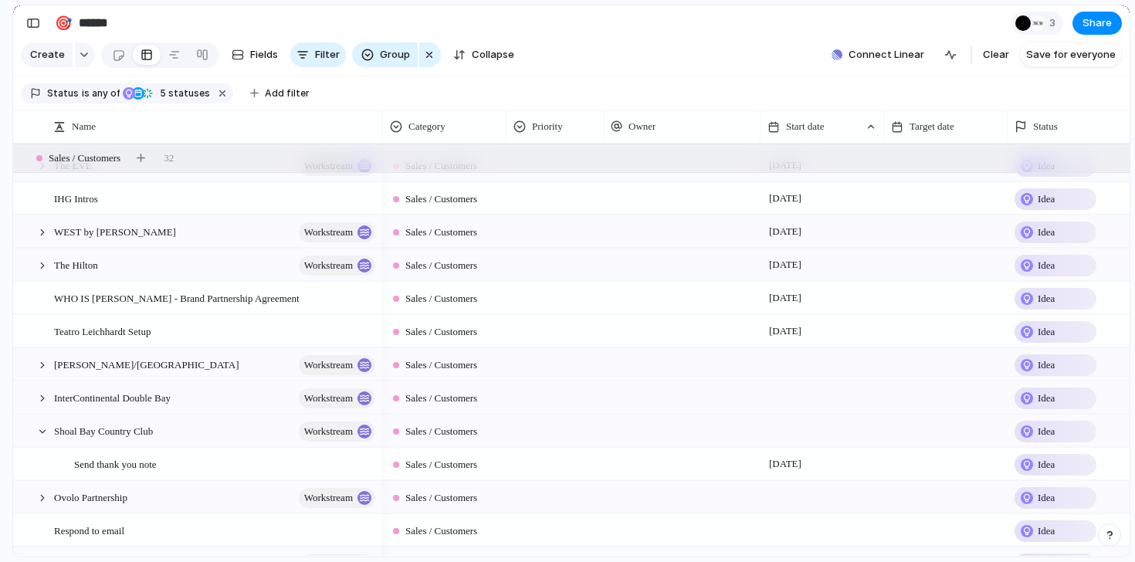
scroll to position [59, 0]
click at [38, 364] on div at bounding box center [43, 365] width 14 height 14
